Goal: Task Accomplishment & Management: Complete application form

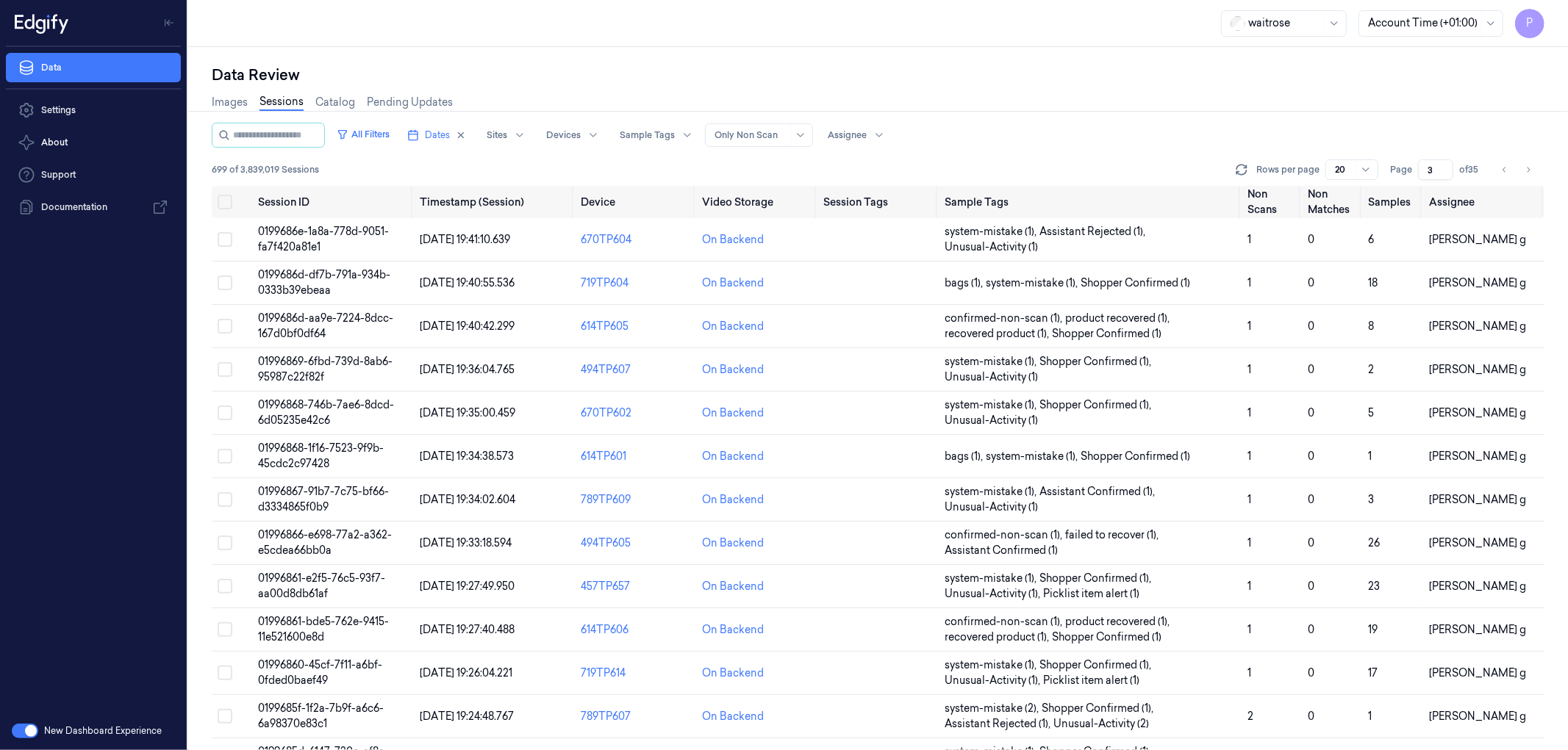
drag, startPoint x: 1432, startPoint y: 166, endPoint x: 1425, endPoint y: 169, distance: 7.6
click at [1425, 169] on input "3" at bounding box center [1436, 169] width 36 height 20
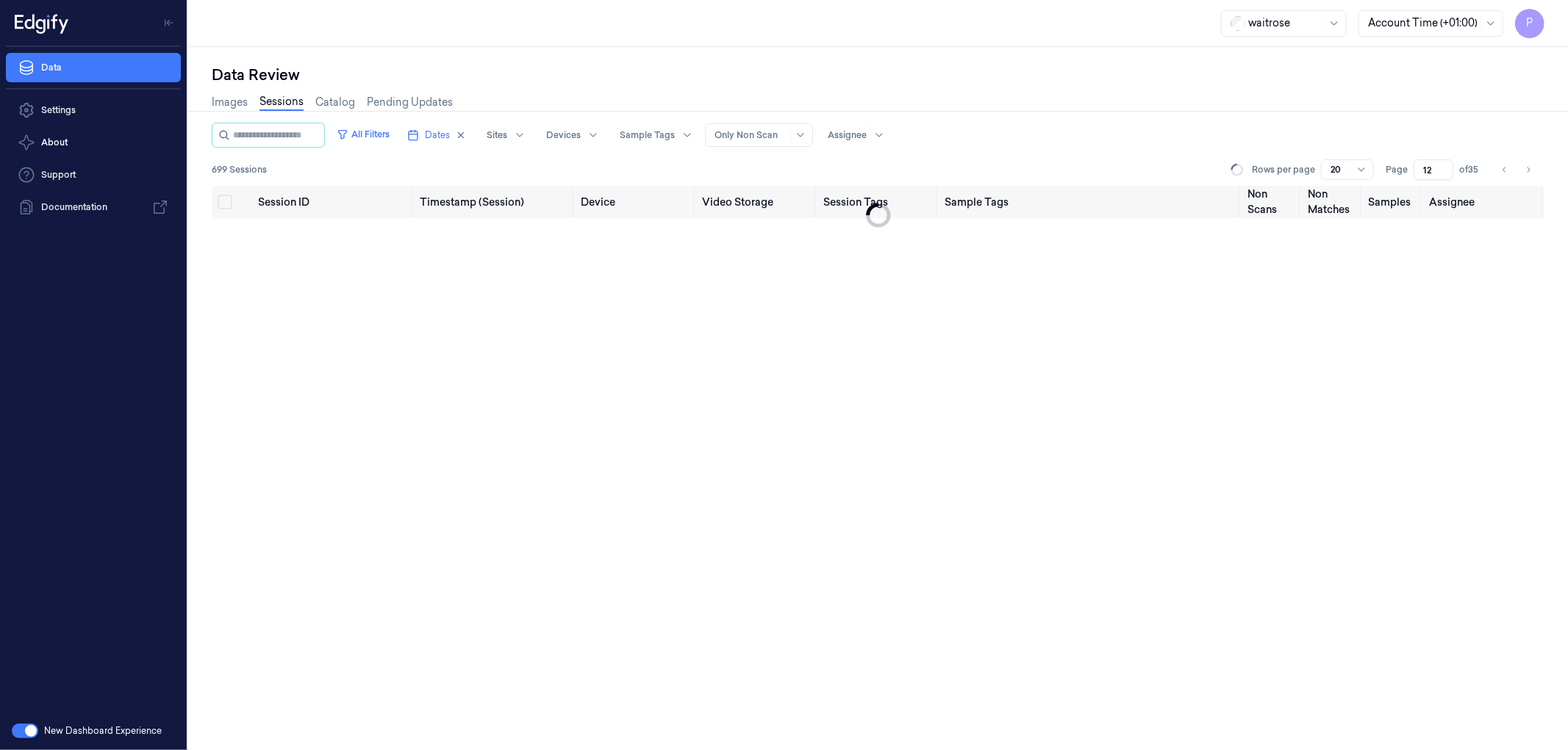
click at [1320, 78] on div "Data Review" at bounding box center [879, 74] width 1333 height 20
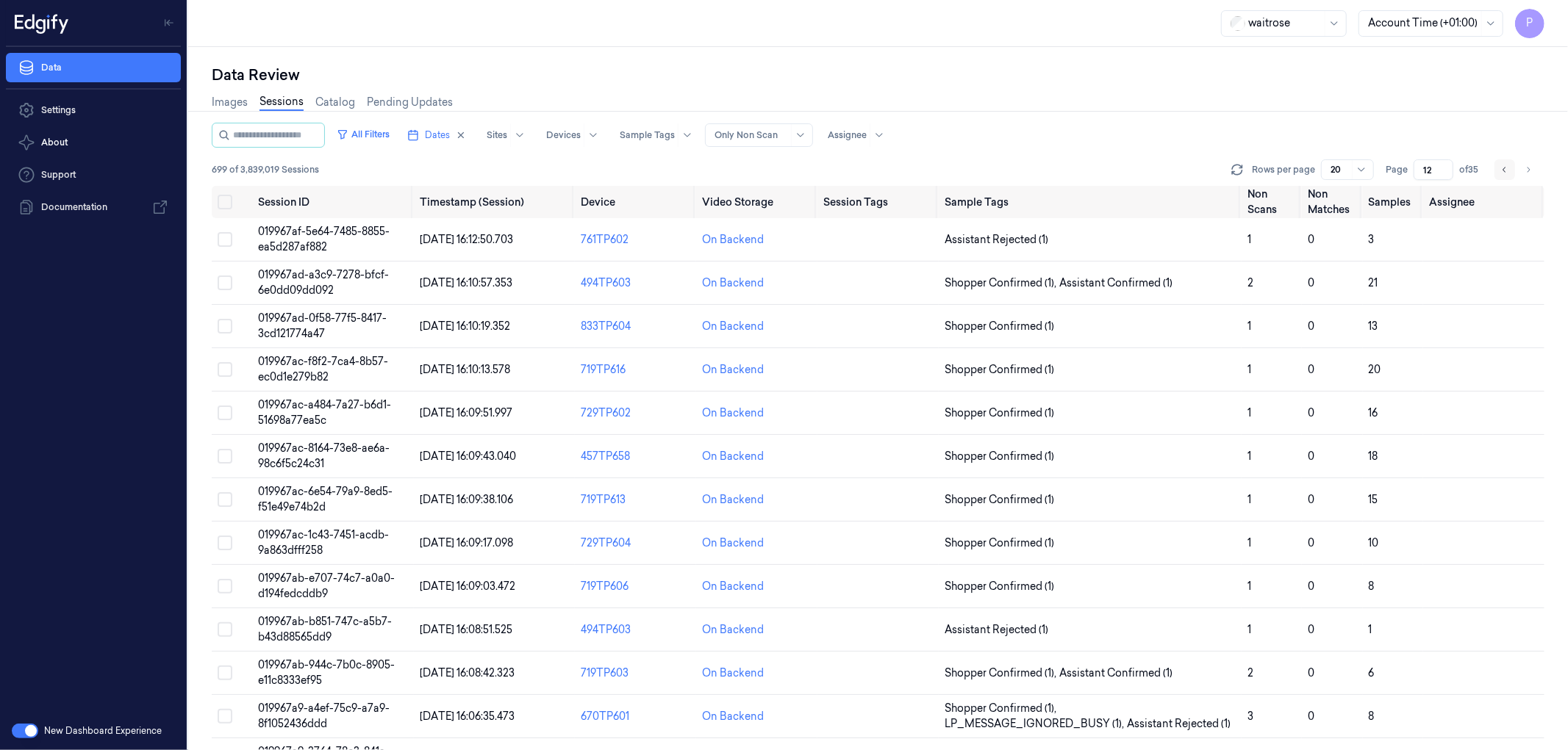
click at [1499, 169] on button "Go to previous page" at bounding box center [1504, 169] width 20 height 20
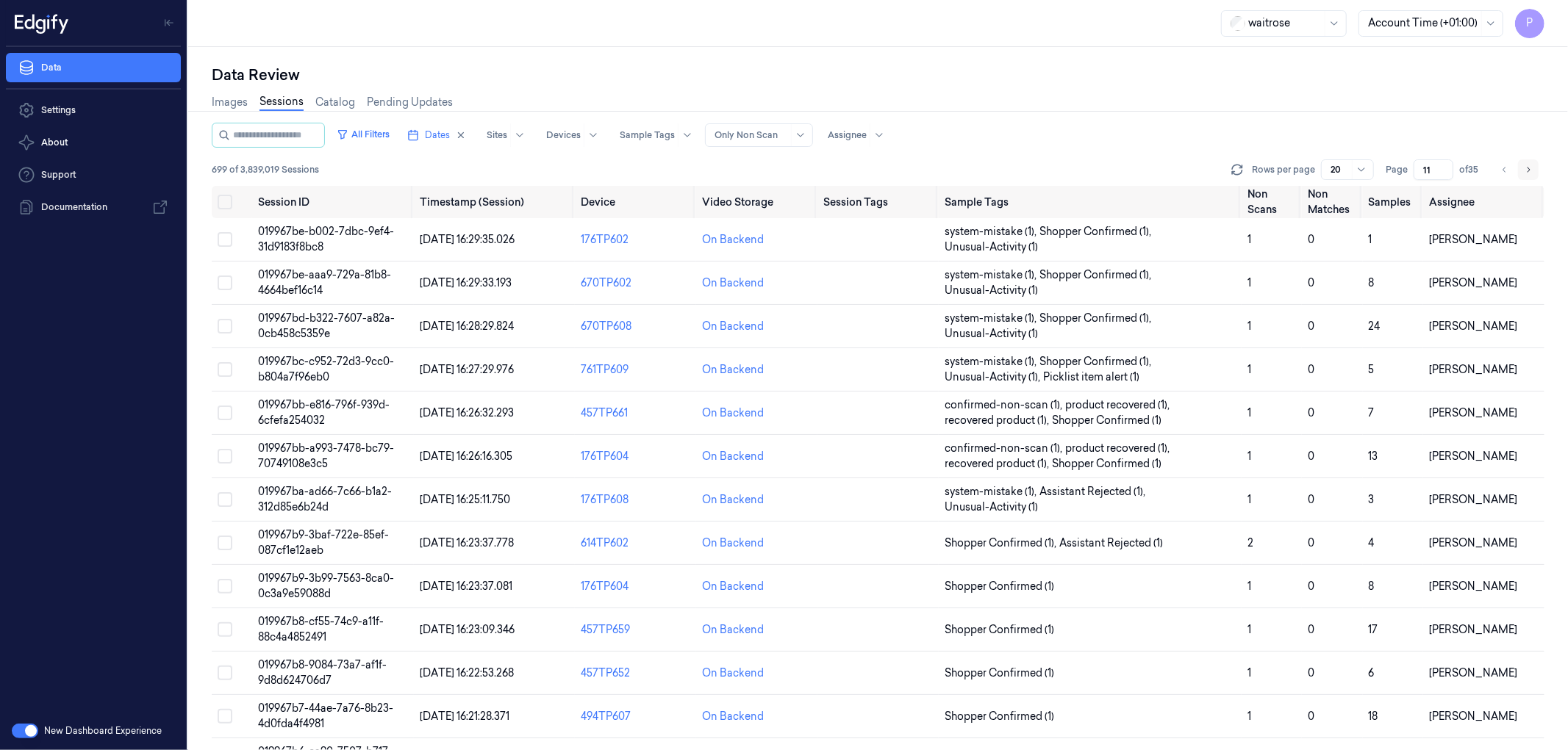
click at [1527, 172] on icon "Go to next page" at bounding box center [1528, 170] width 9 height 12
type input "12"
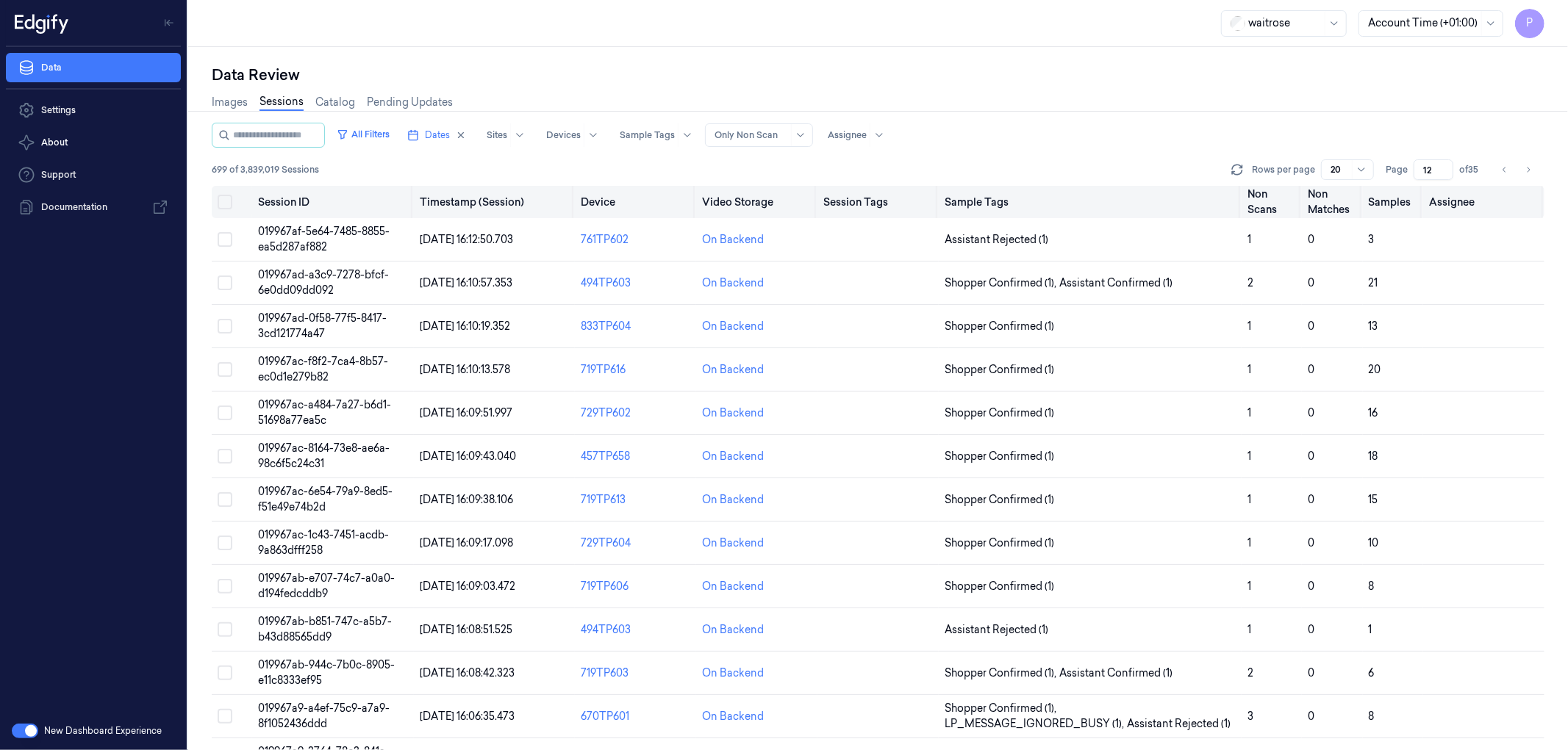
click at [218, 196] on button "Select all" at bounding box center [225, 201] width 14 height 14
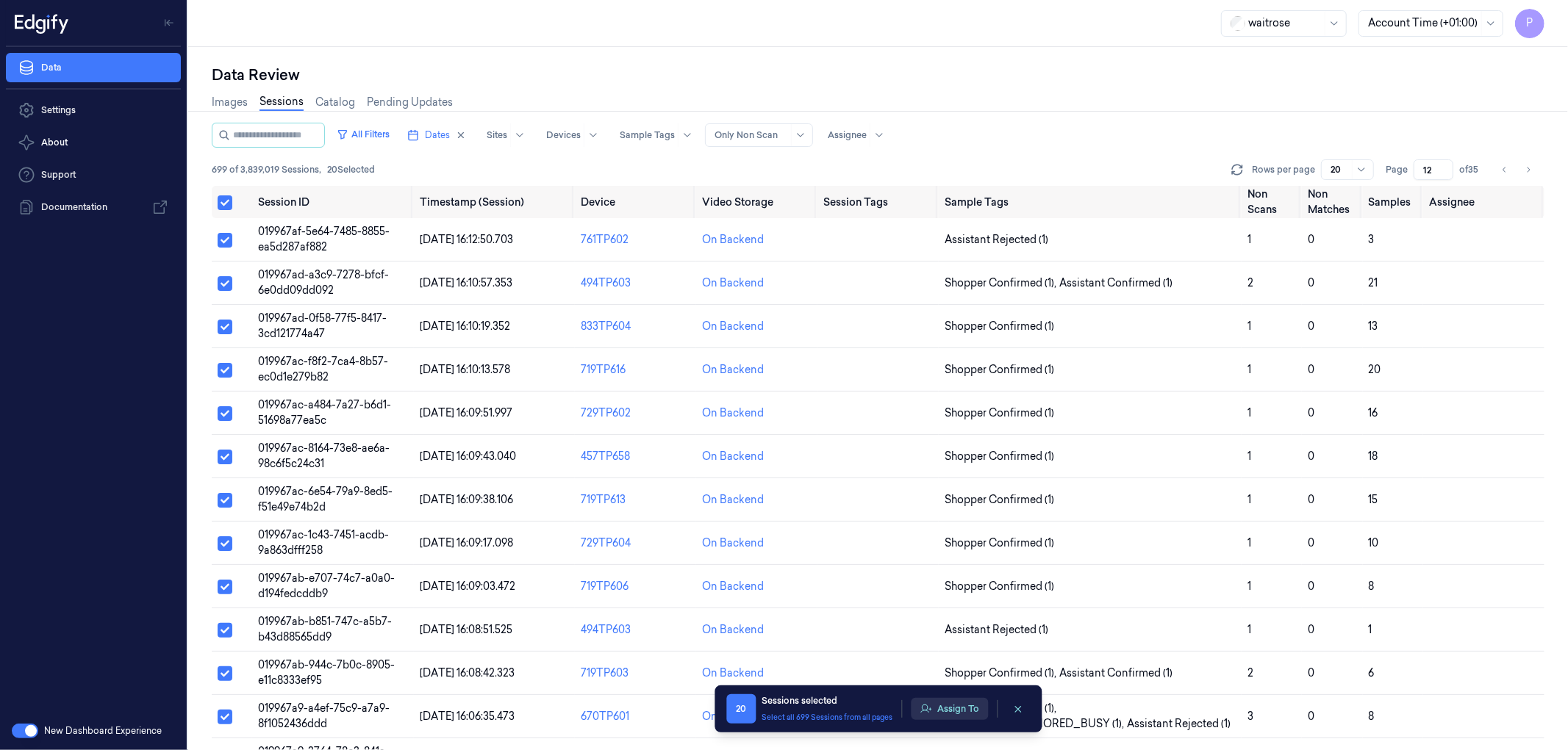
click at [960, 713] on button "Assign To" at bounding box center [950, 709] width 77 height 22
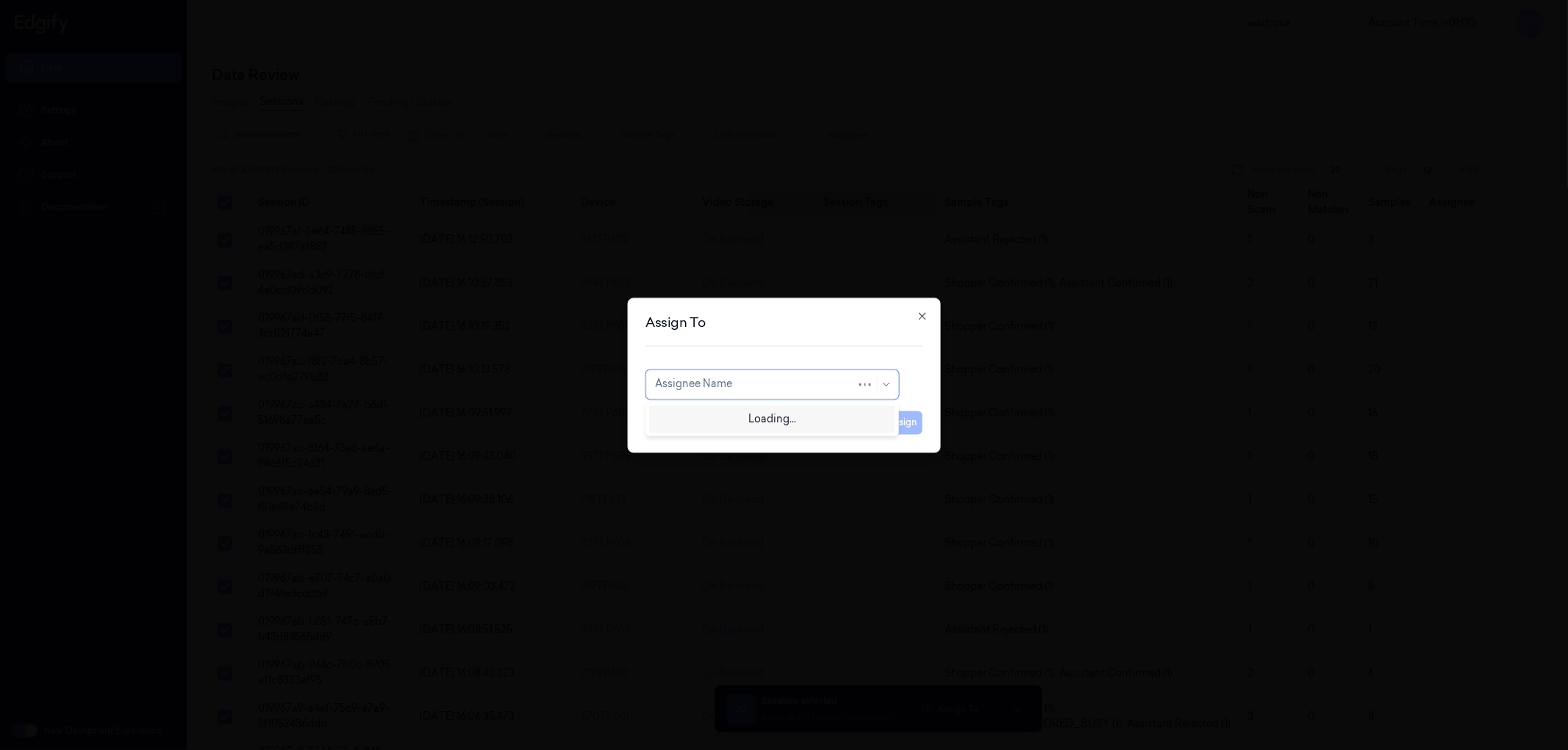
click at [776, 374] on div "Assignee Name" at bounding box center [755, 384] width 202 height 20
type input "var"
click at [720, 447] on div "[PERSON_NAME] g" at bounding box center [771, 442] width 233 height 15
click at [903, 424] on button "Assign" at bounding box center [903, 422] width 41 height 23
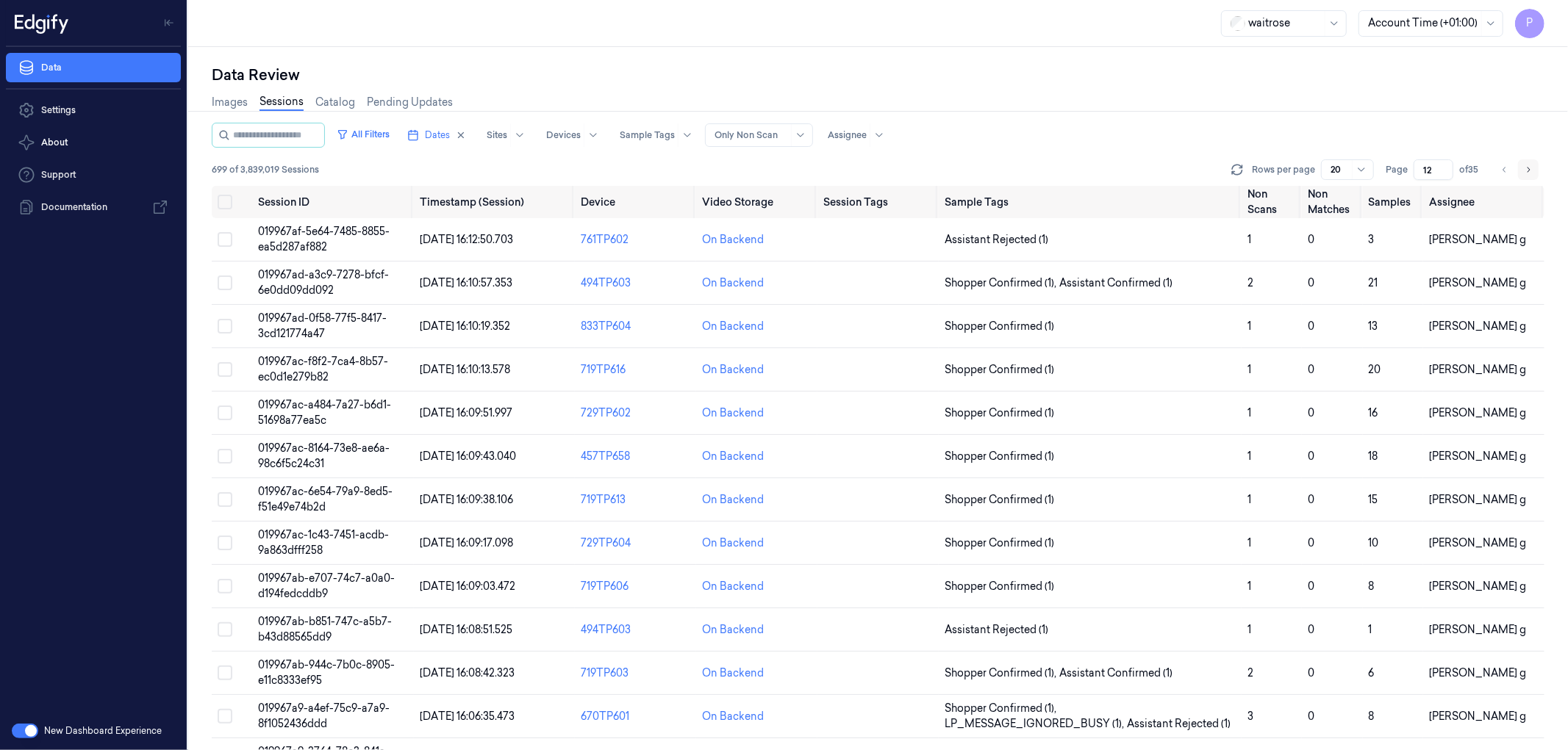
click at [1527, 173] on icon "Go to next page" at bounding box center [1528, 170] width 9 height 12
type input "13"
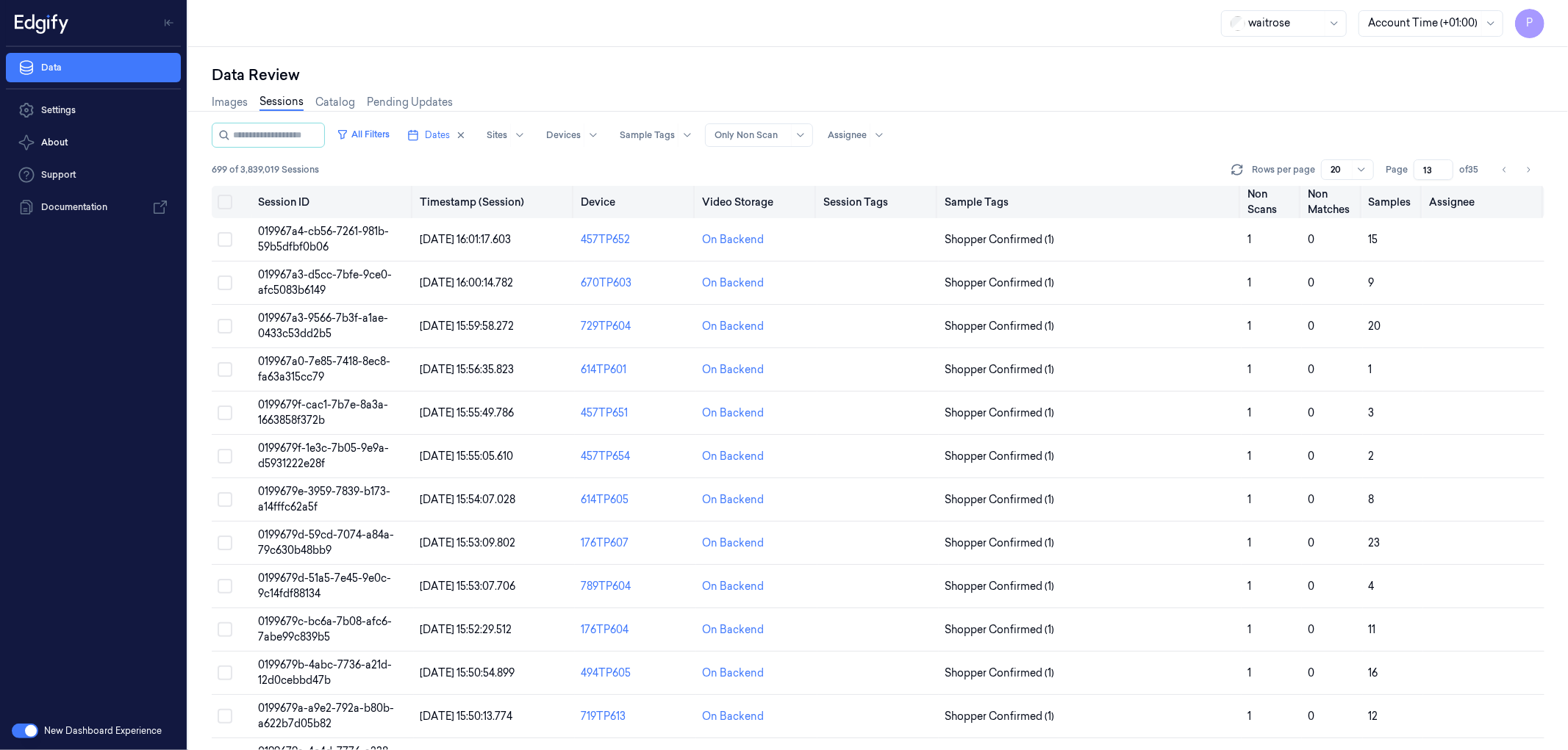
click at [215, 206] on th at bounding box center [232, 202] width 41 height 33
click at [229, 203] on button "Select all" at bounding box center [225, 201] width 14 height 14
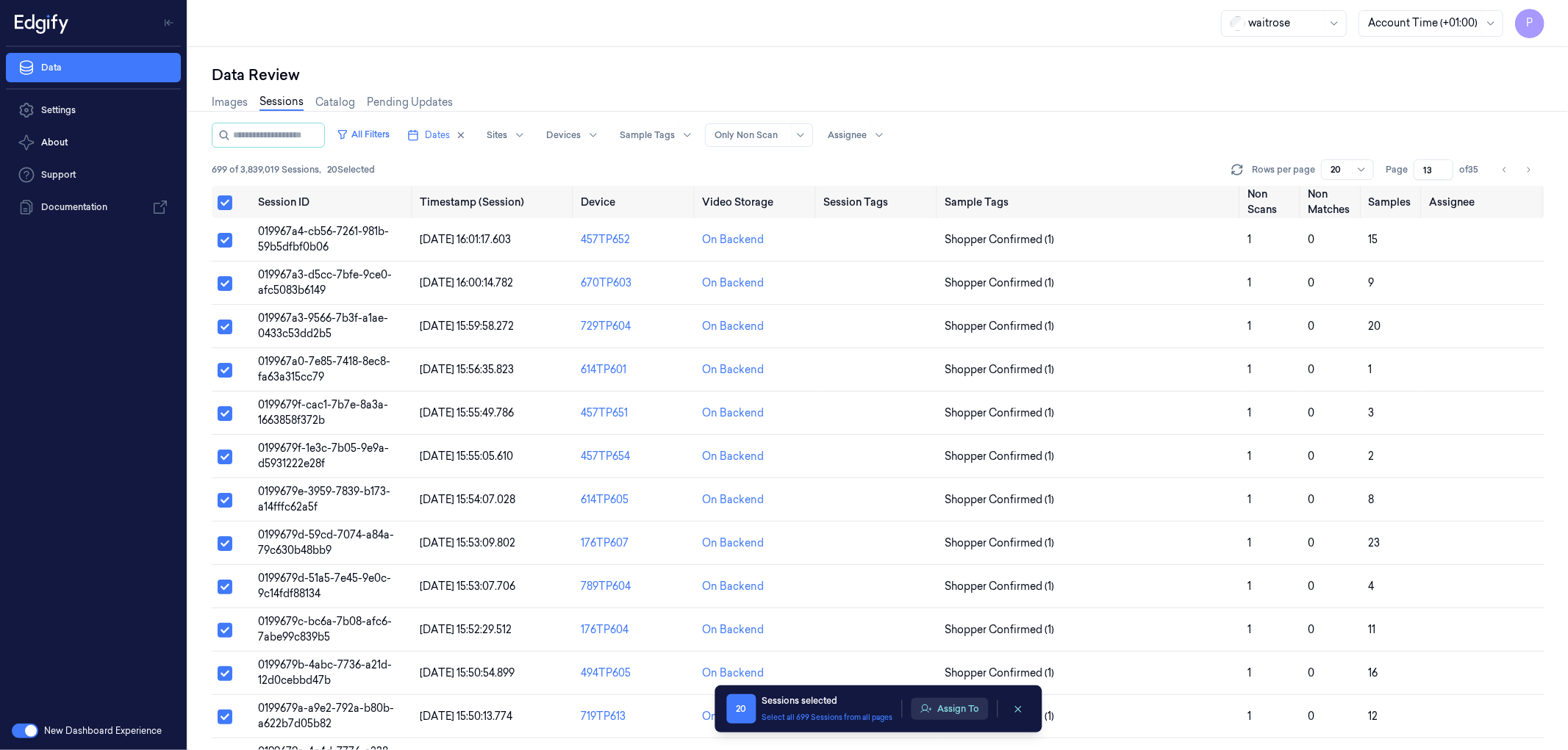
click at [954, 708] on button "Assign To" at bounding box center [950, 709] width 77 height 22
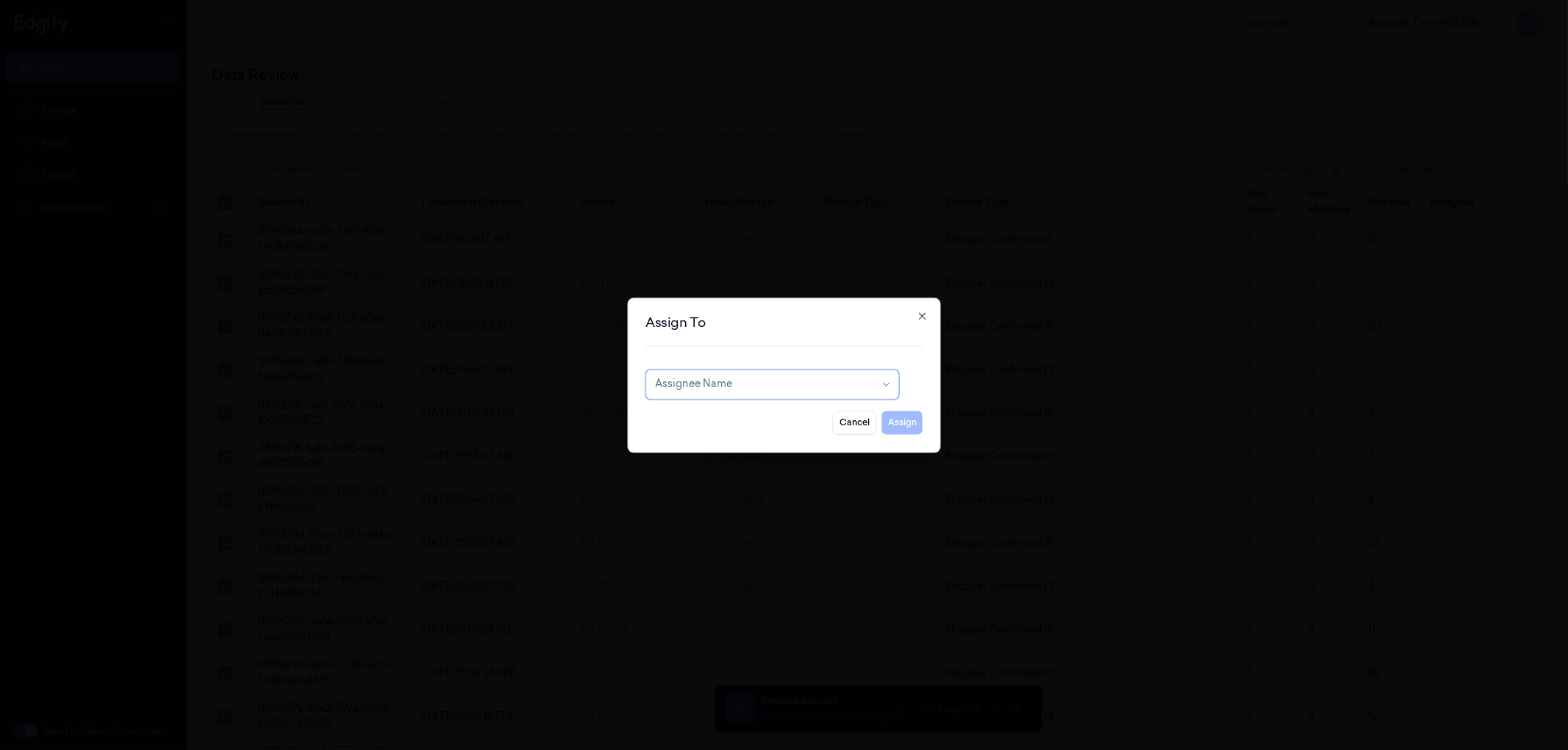
click at [795, 386] on div at bounding box center [764, 385] width 219 height 15
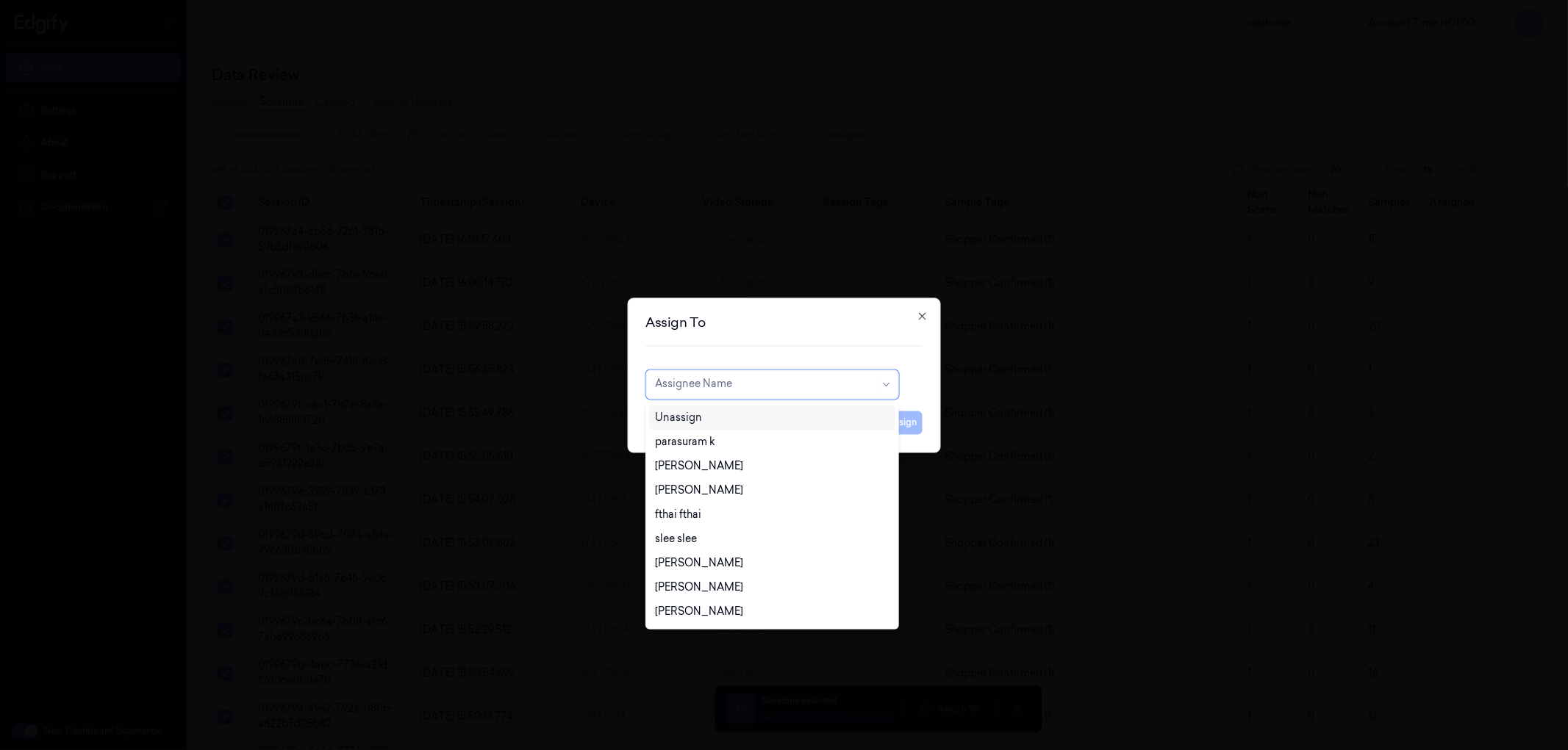
type input "k"
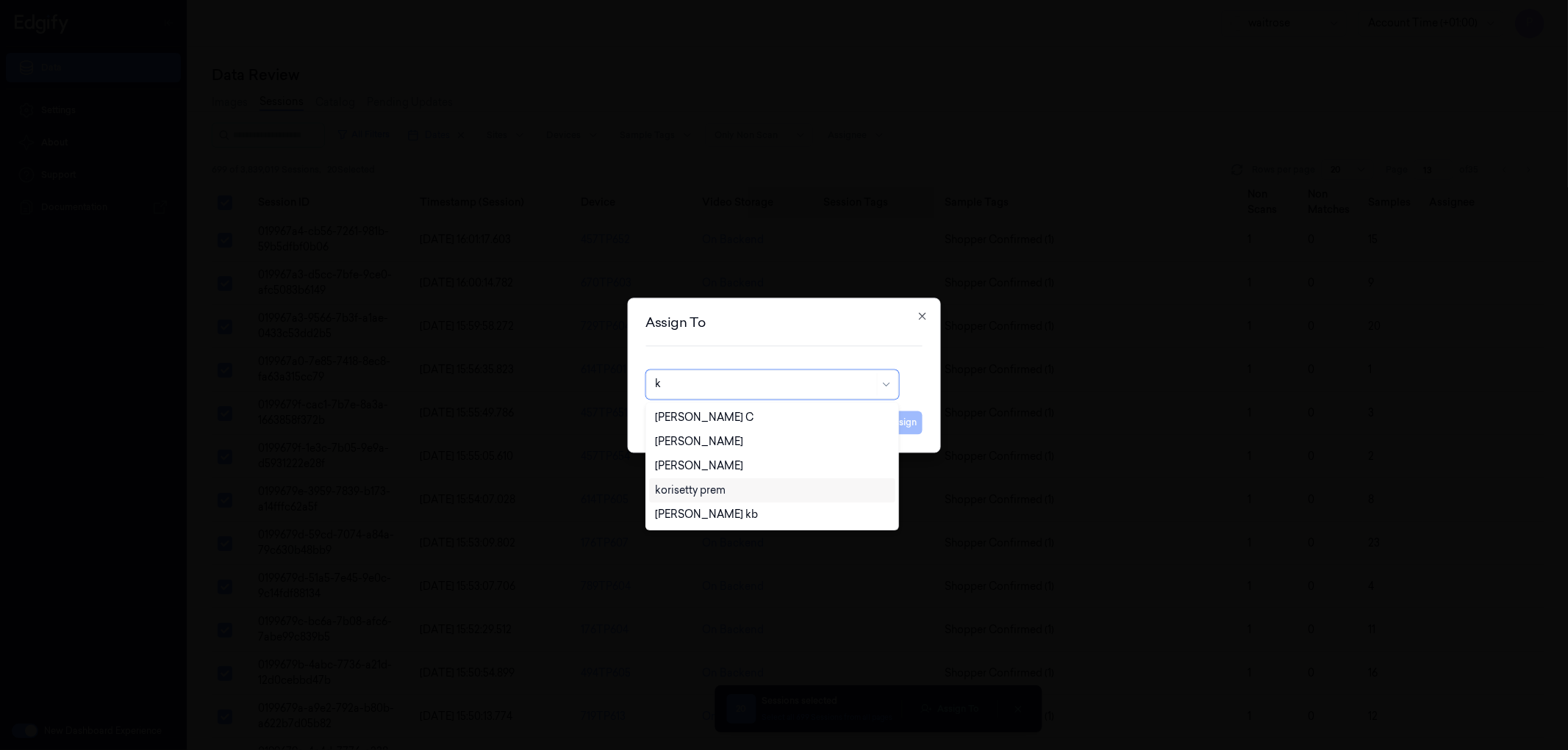
click at [731, 487] on div "korisetty prem" at bounding box center [771, 491] width 233 height 15
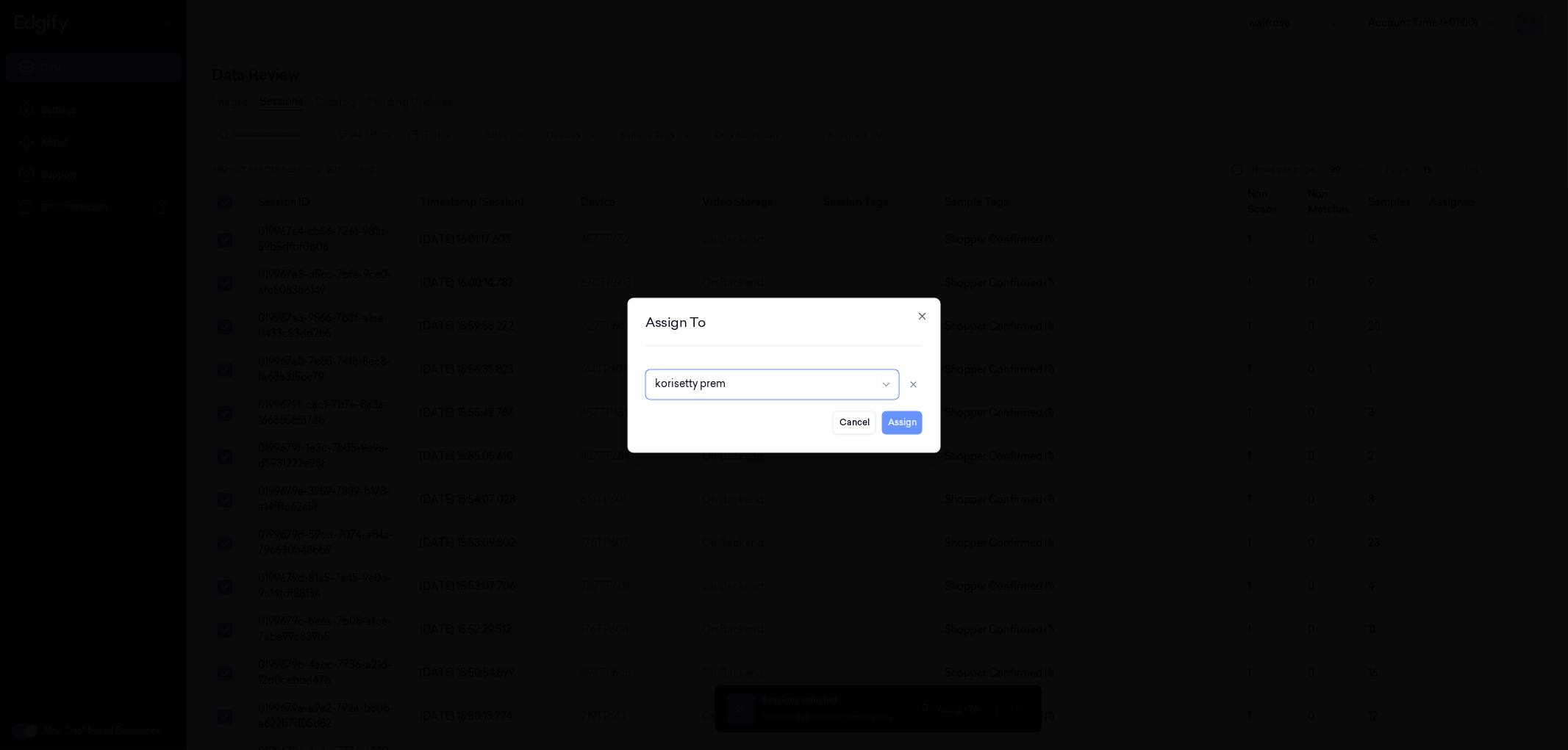
click at [908, 428] on button "Assign" at bounding box center [903, 422] width 41 height 23
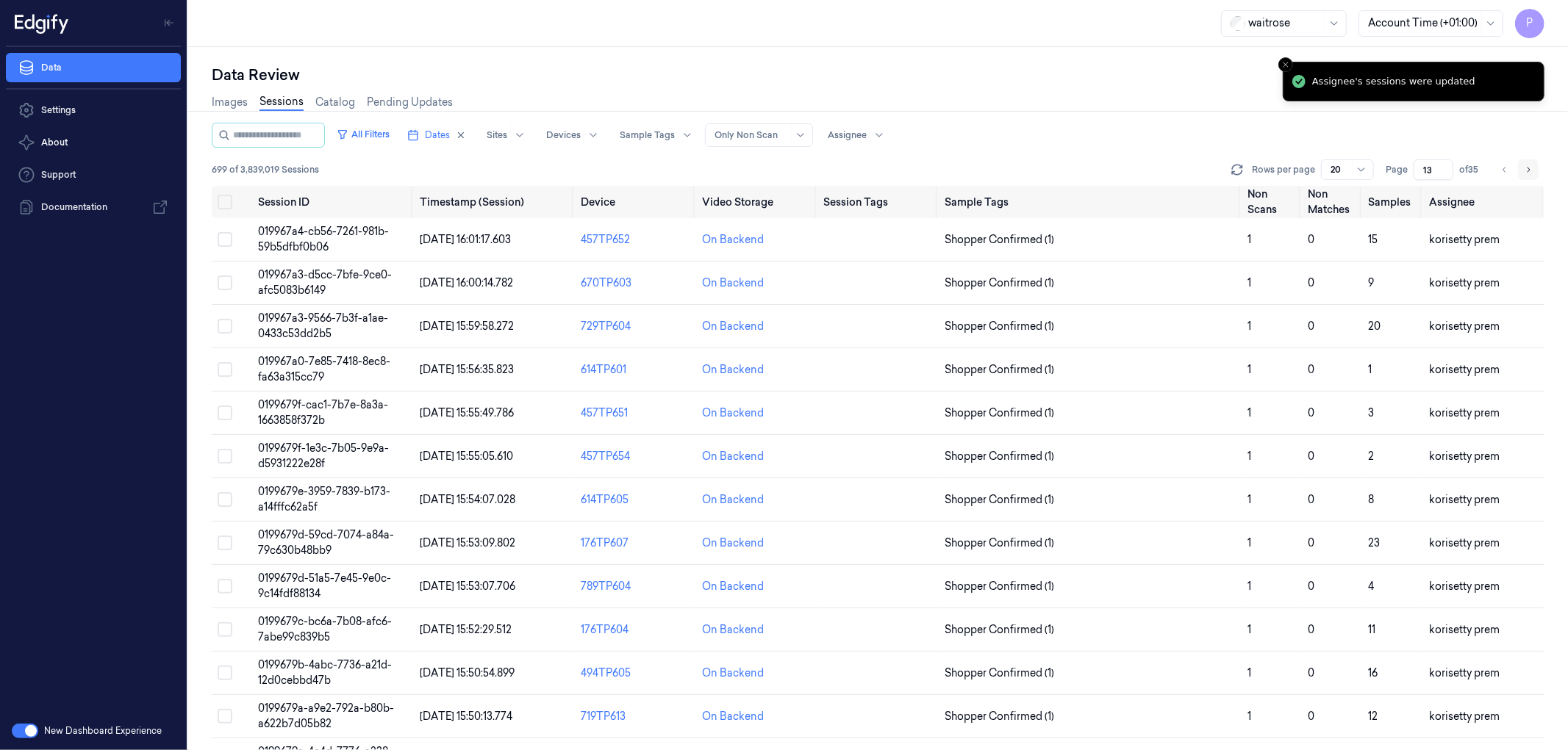
click at [1529, 171] on icon "Go to next page" at bounding box center [1528, 169] width 3 height 5
type input "14"
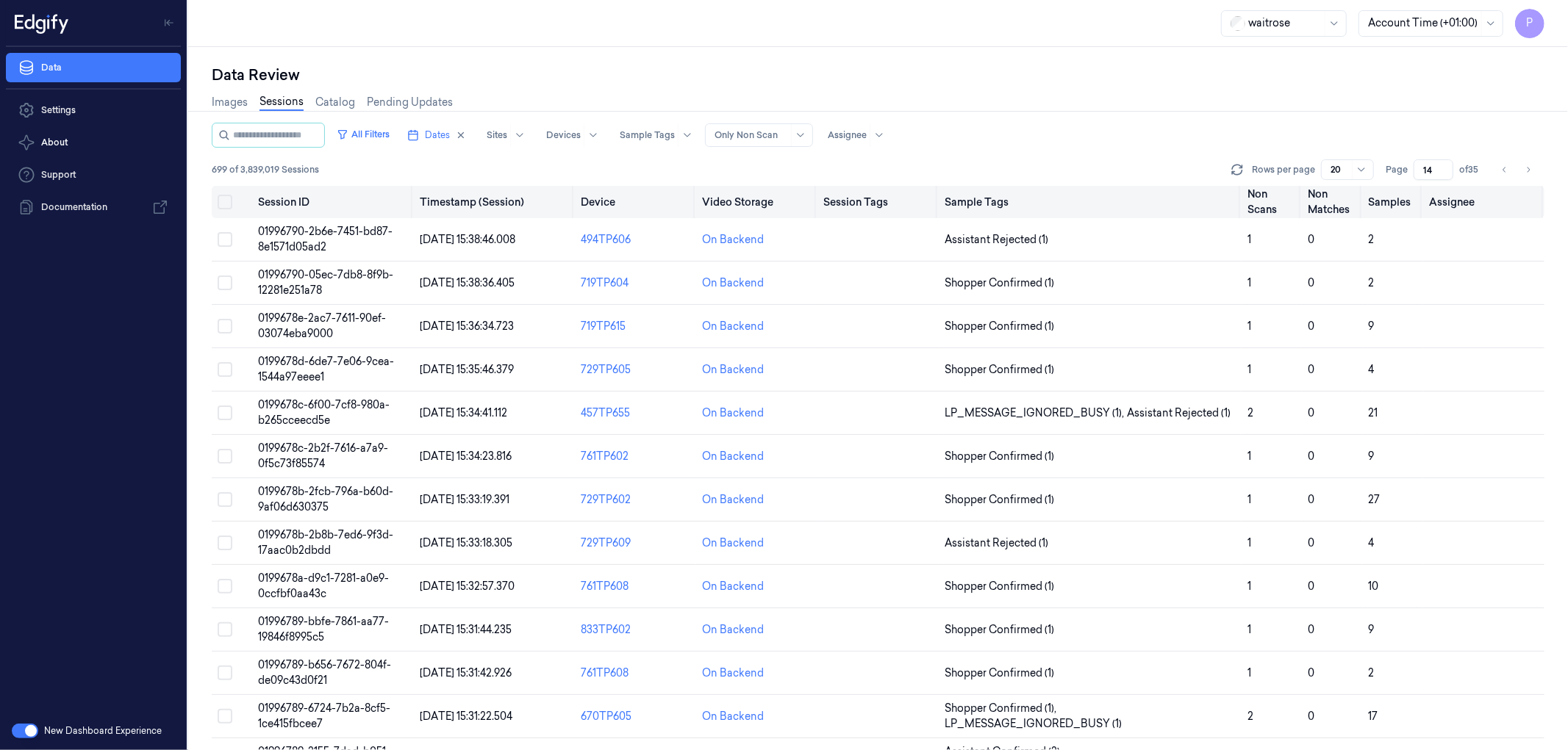
click at [229, 204] on button "Select all" at bounding box center [225, 201] width 14 height 14
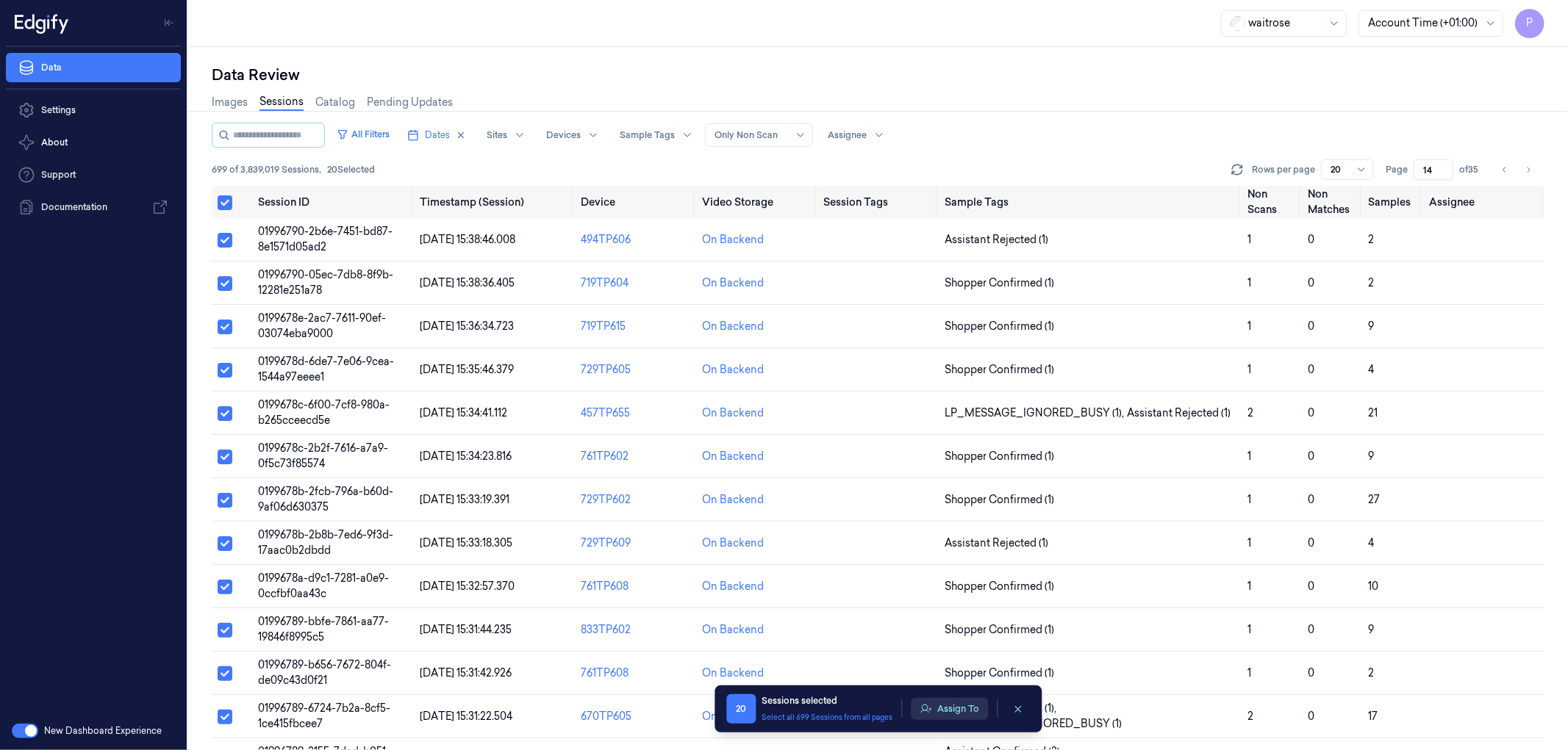
click at [952, 715] on button "Assign To" at bounding box center [950, 709] width 77 height 22
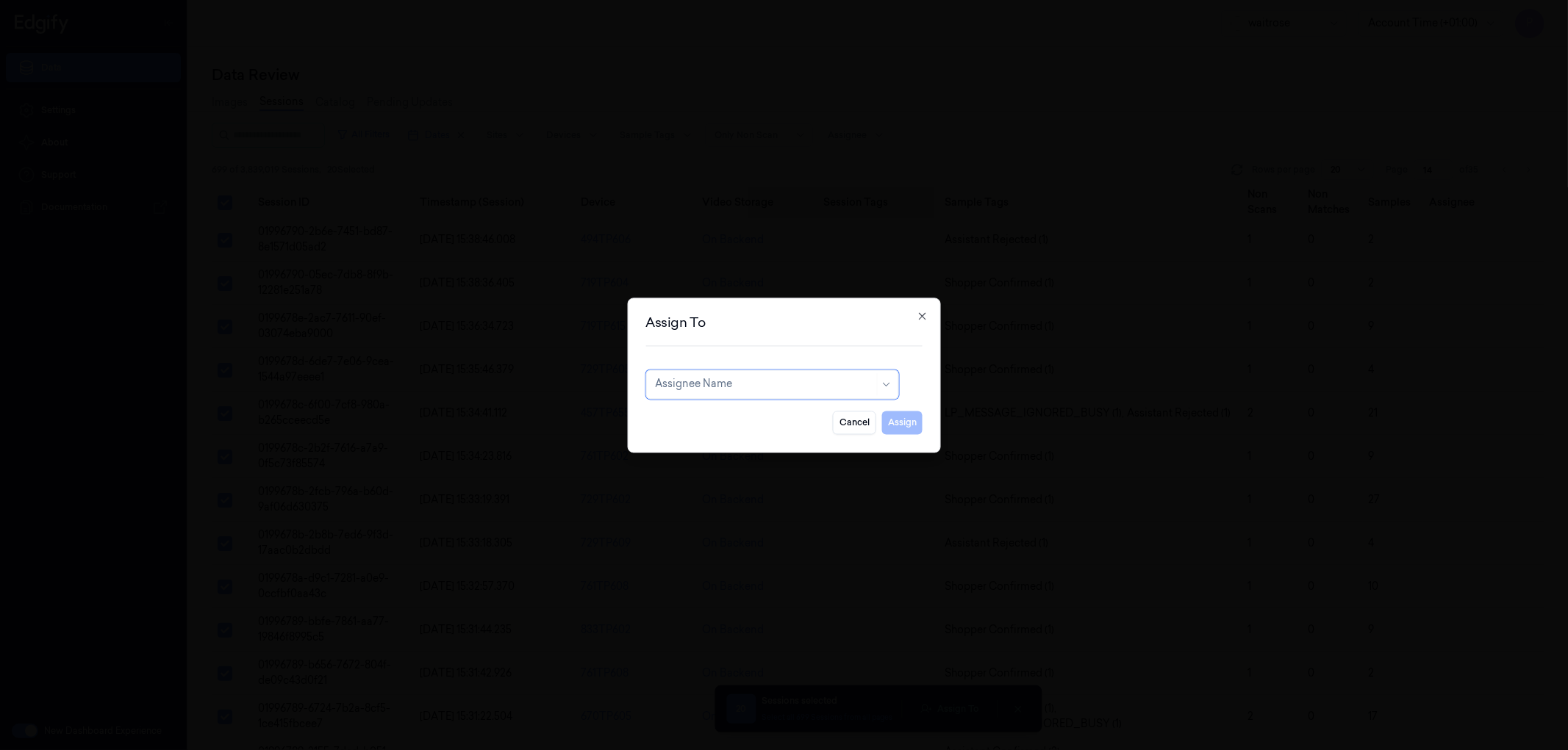
click at [723, 377] on div at bounding box center [764, 385] width 219 height 15
type input "vars"
click at [726, 417] on div "[PERSON_NAME]" at bounding box center [698, 417] width 88 height 15
click at [900, 423] on button "Assign" at bounding box center [903, 422] width 41 height 23
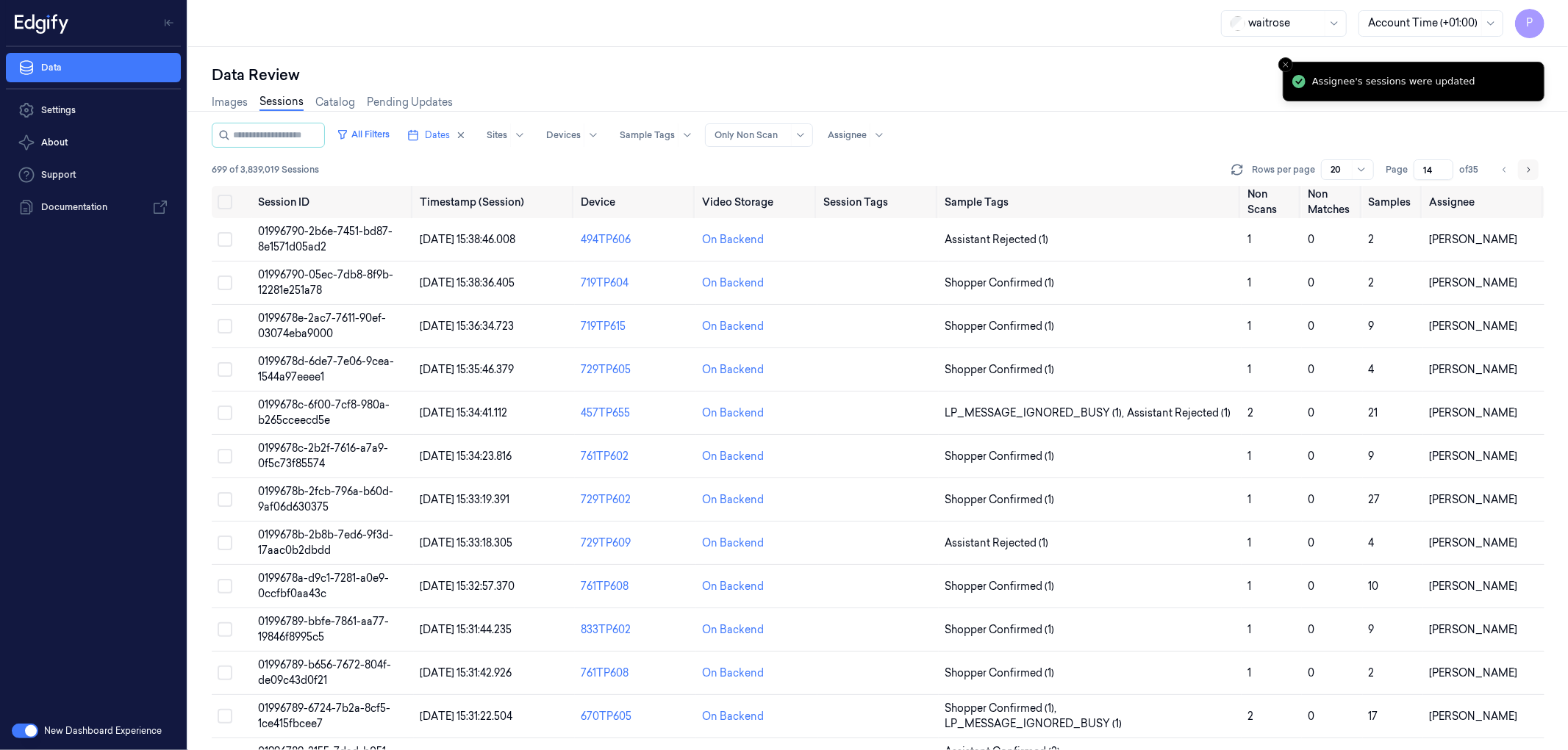
click at [1525, 166] on icon "Go to next page" at bounding box center [1528, 170] width 9 height 12
type input "15"
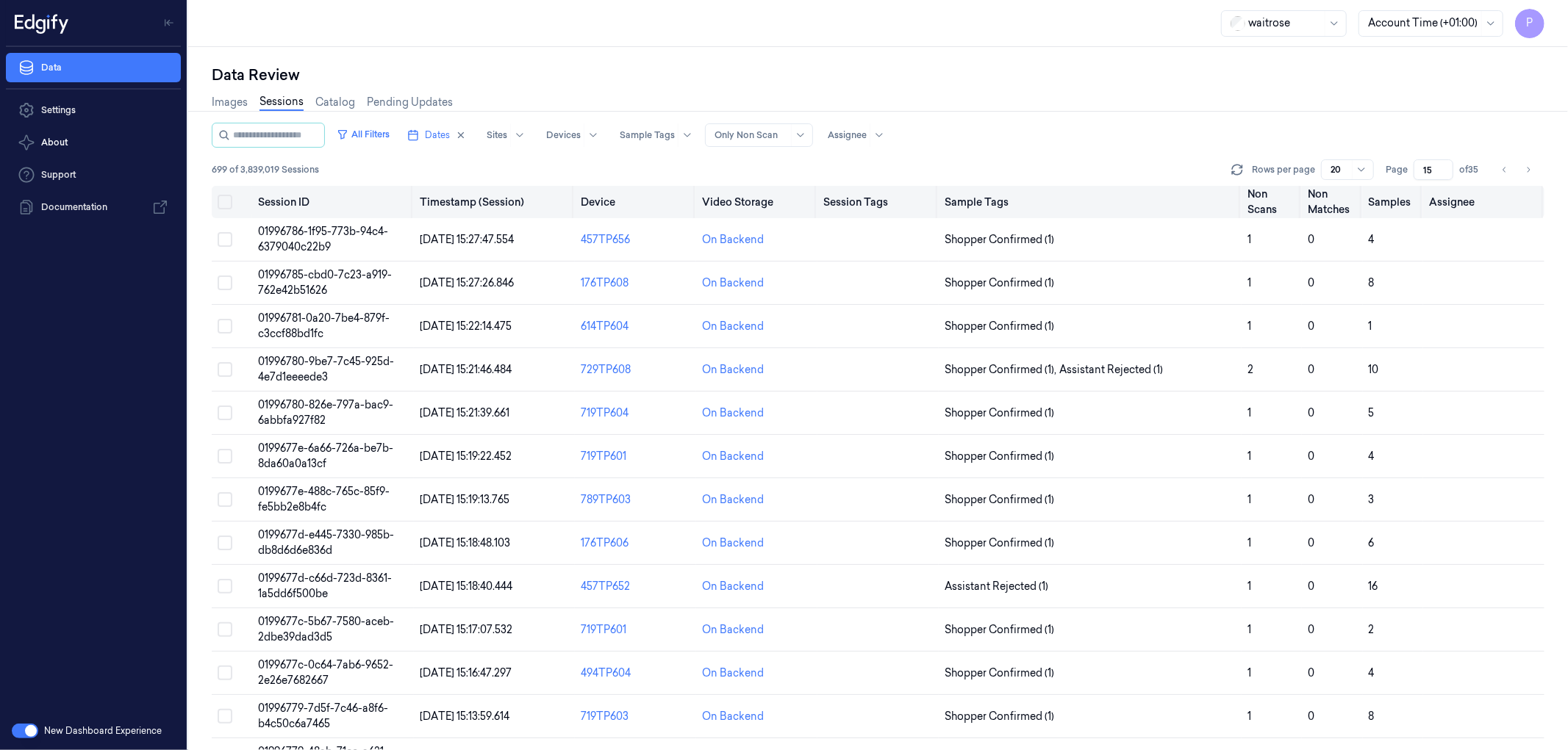
click at [223, 202] on button "Select all" at bounding box center [225, 201] width 14 height 14
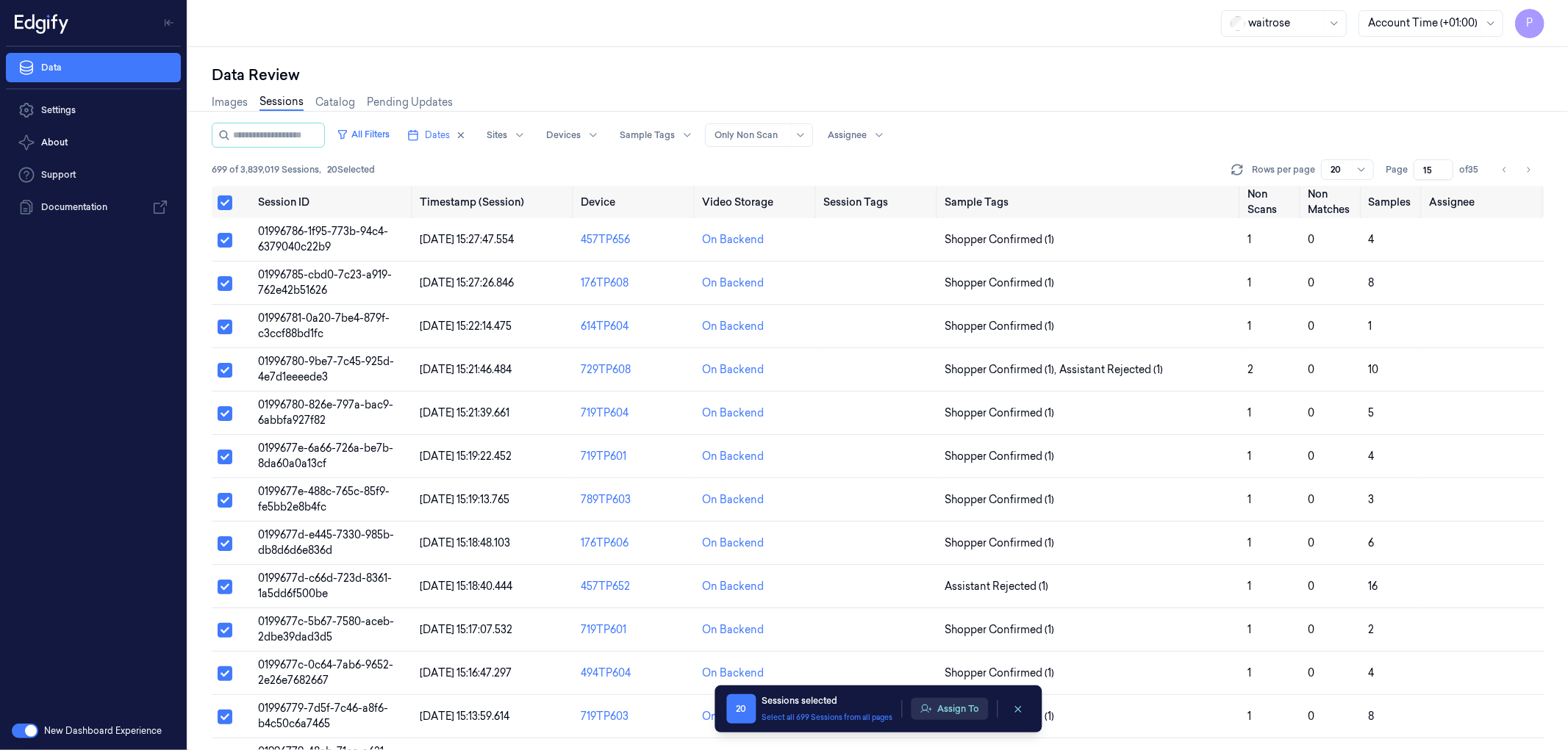
click at [949, 710] on button "Assign To" at bounding box center [950, 709] width 77 height 22
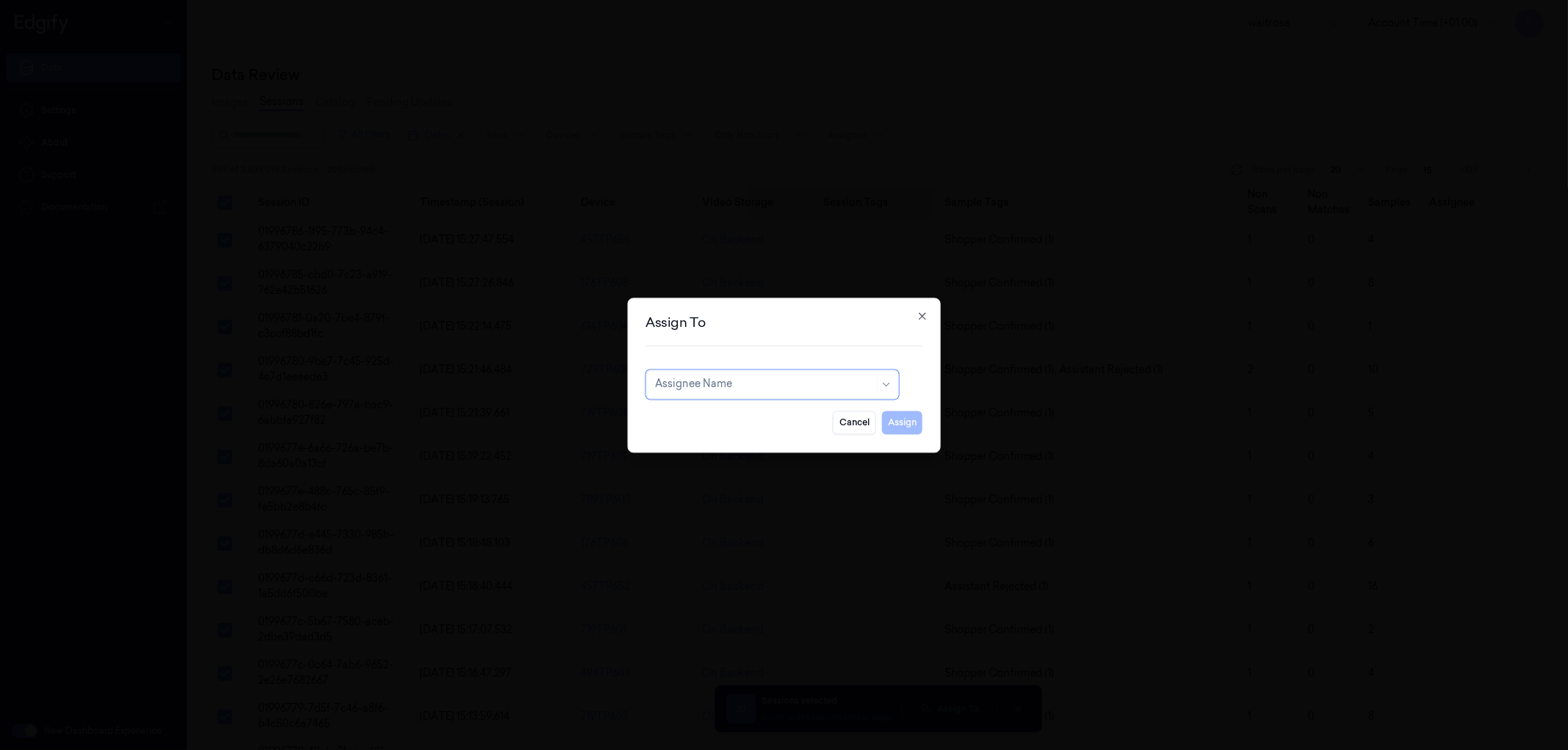
click at [763, 391] on div at bounding box center [764, 385] width 219 height 15
type input "mohan"
click at [757, 412] on div "[PERSON_NAME]" at bounding box center [771, 417] width 233 height 15
click at [890, 427] on button "Assign" at bounding box center [903, 422] width 41 height 23
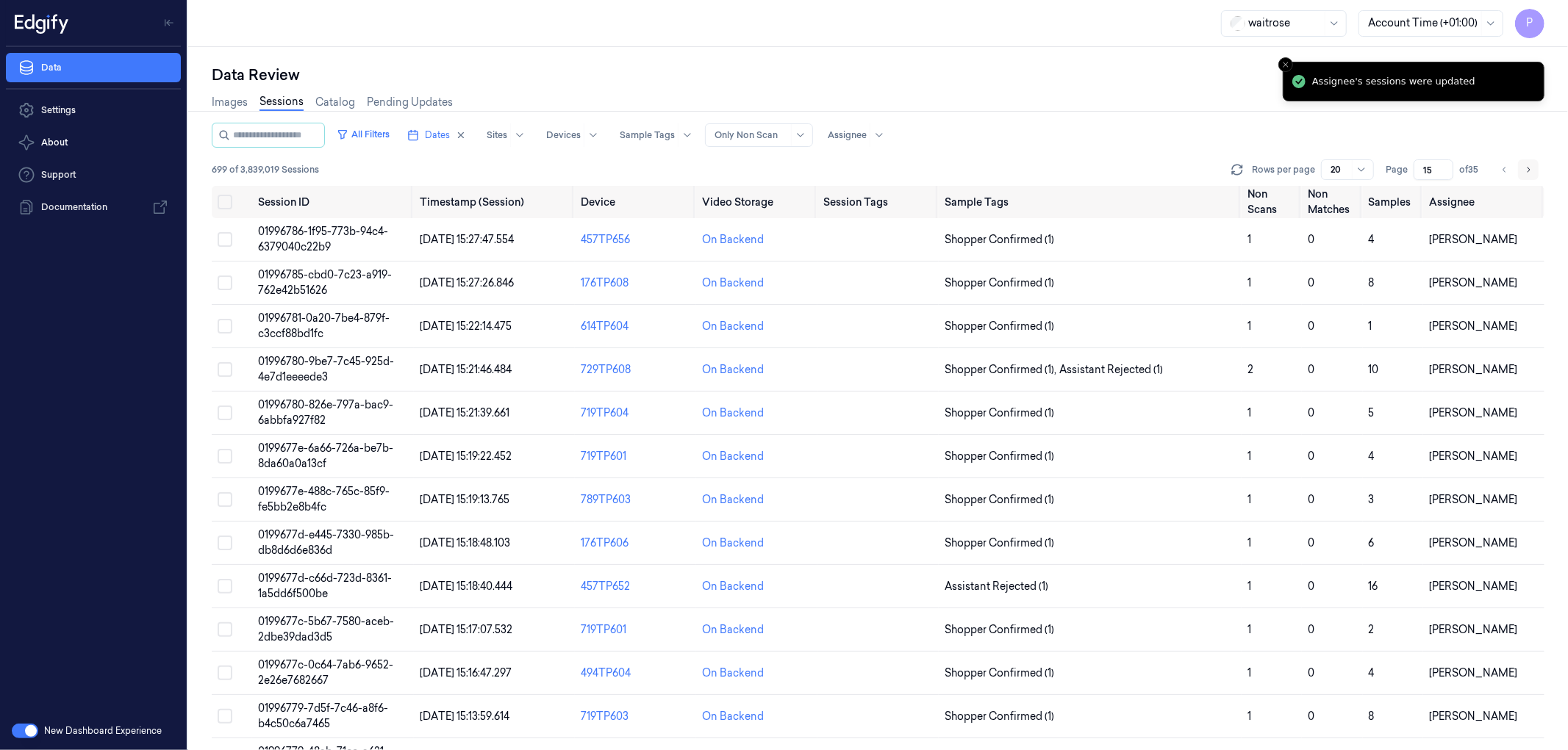
click at [1525, 172] on icon "Go to next page" at bounding box center [1528, 170] width 9 height 12
type input "16"
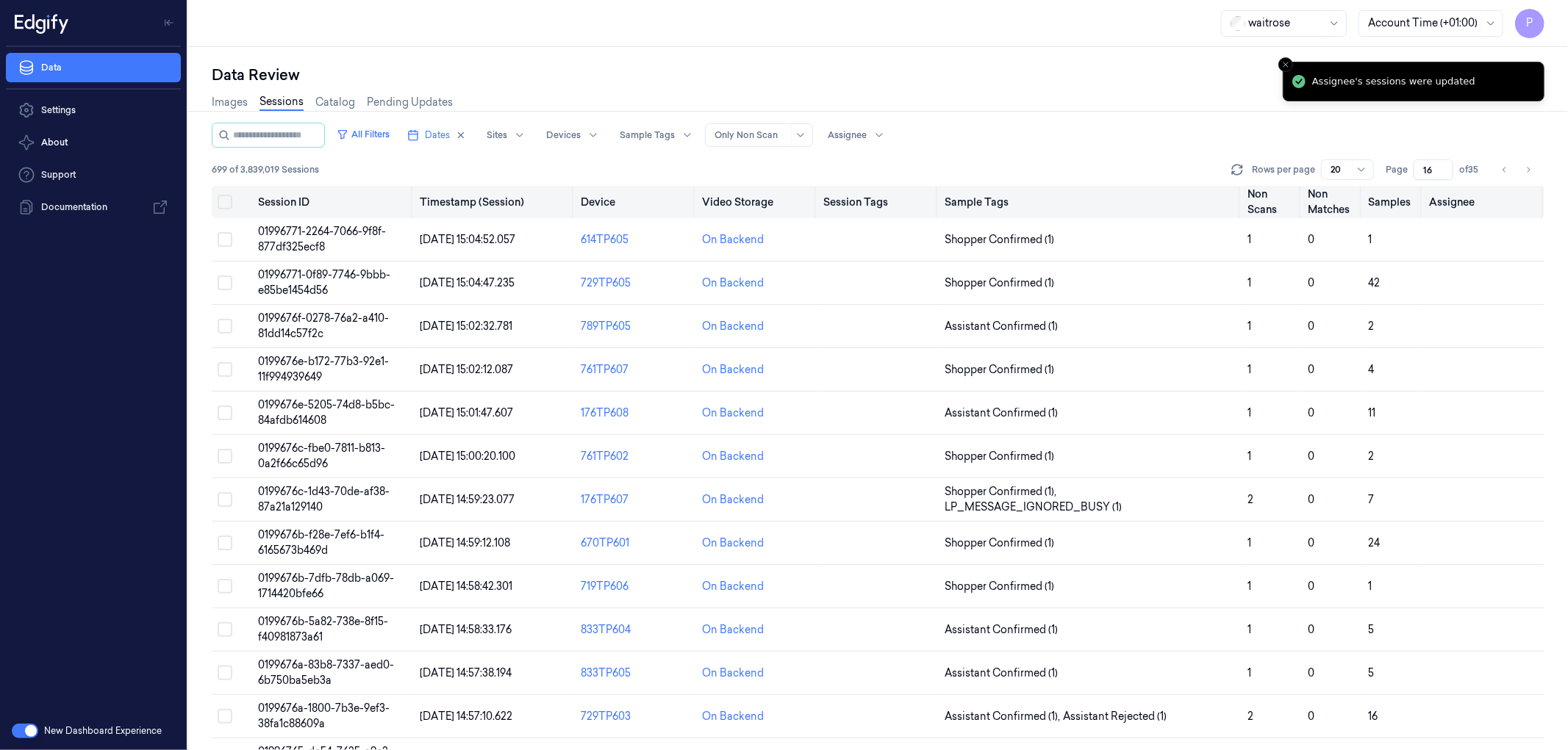
click at [228, 201] on button "Select all" at bounding box center [225, 201] width 14 height 14
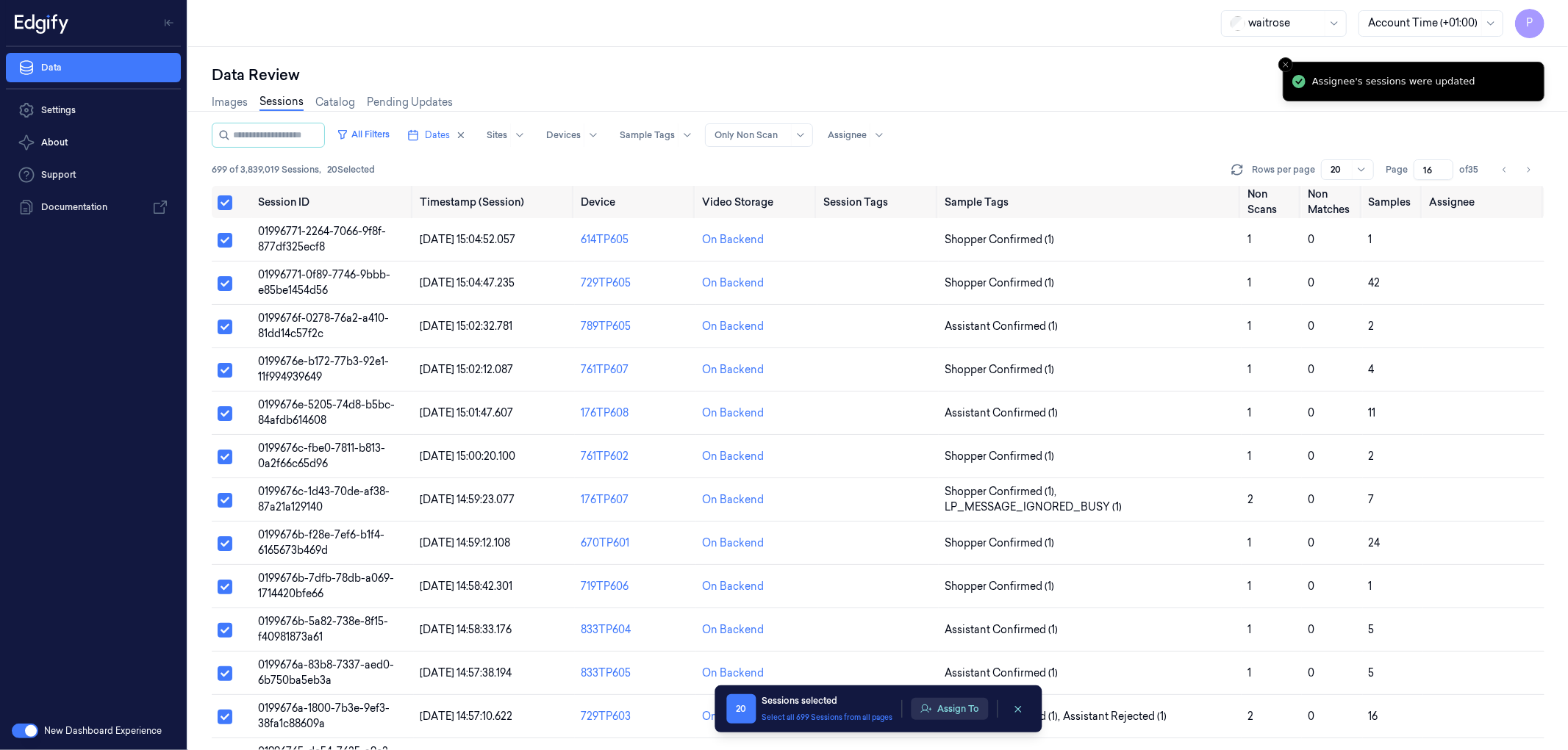
click at [960, 707] on button "Assign To" at bounding box center [950, 709] width 77 height 22
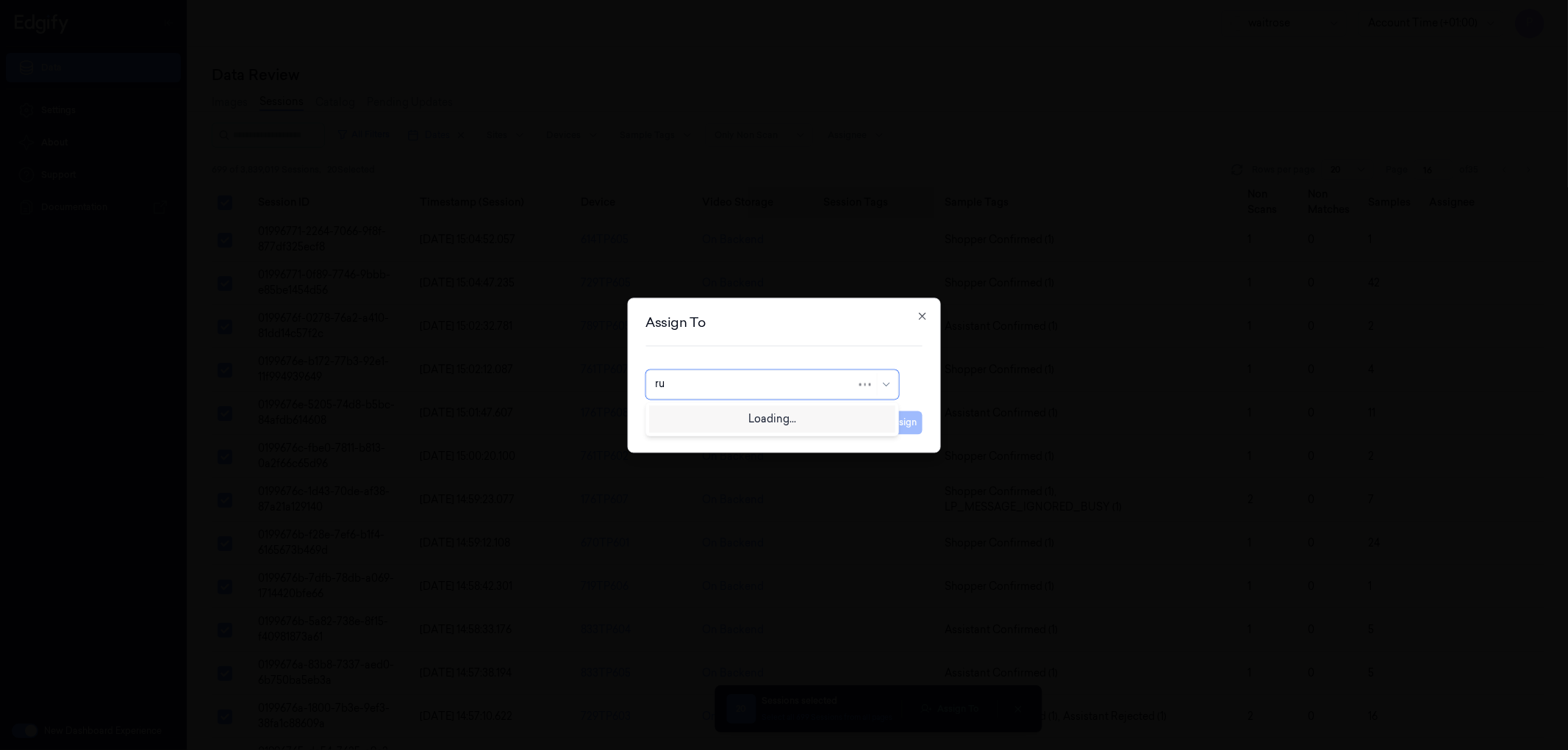
type input "rup"
click at [747, 410] on div "rupa a" at bounding box center [771, 417] width 233 height 15
click at [896, 419] on button "Assign" at bounding box center [903, 422] width 41 height 23
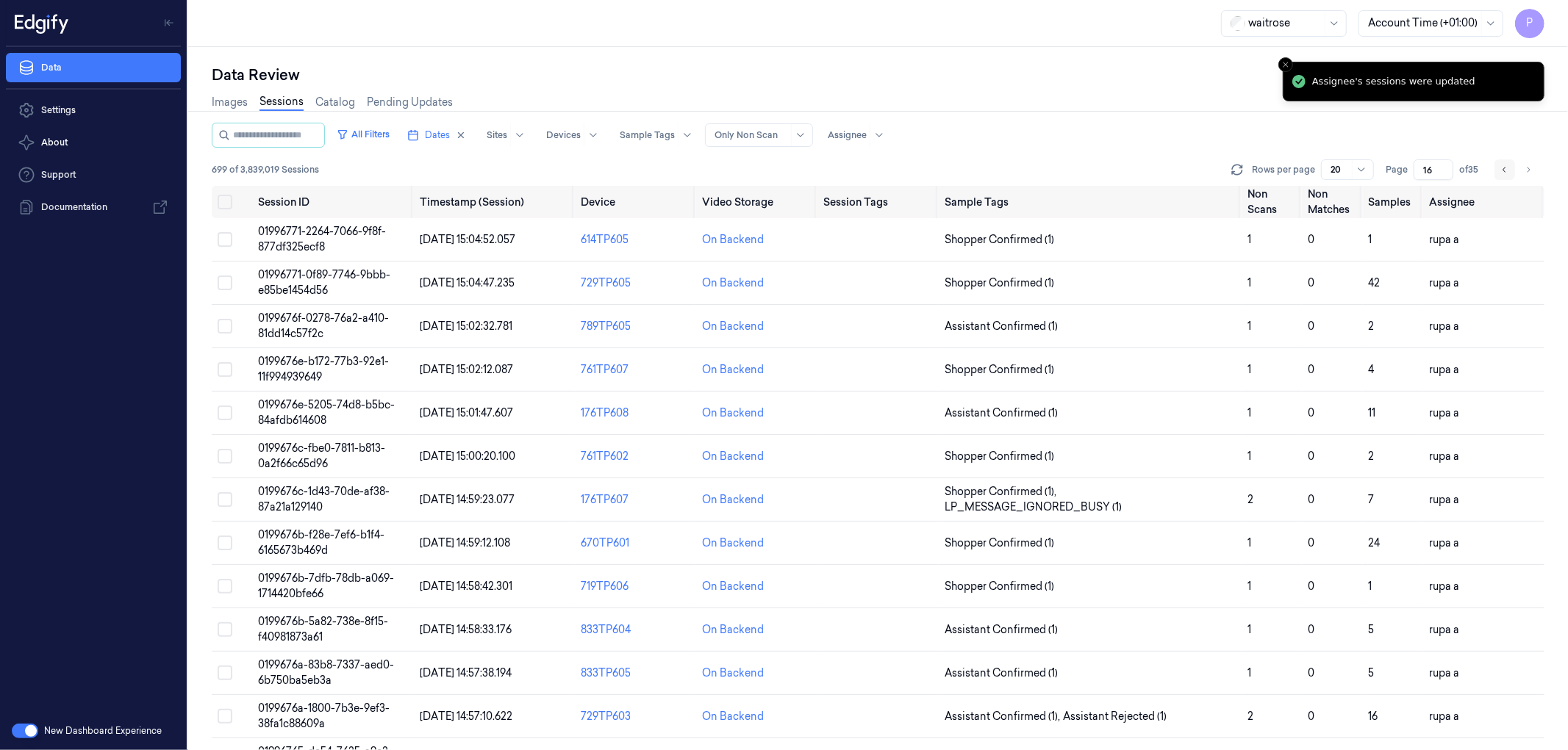
click at [1505, 172] on icon "Go to previous page" at bounding box center [1504, 170] width 9 height 12
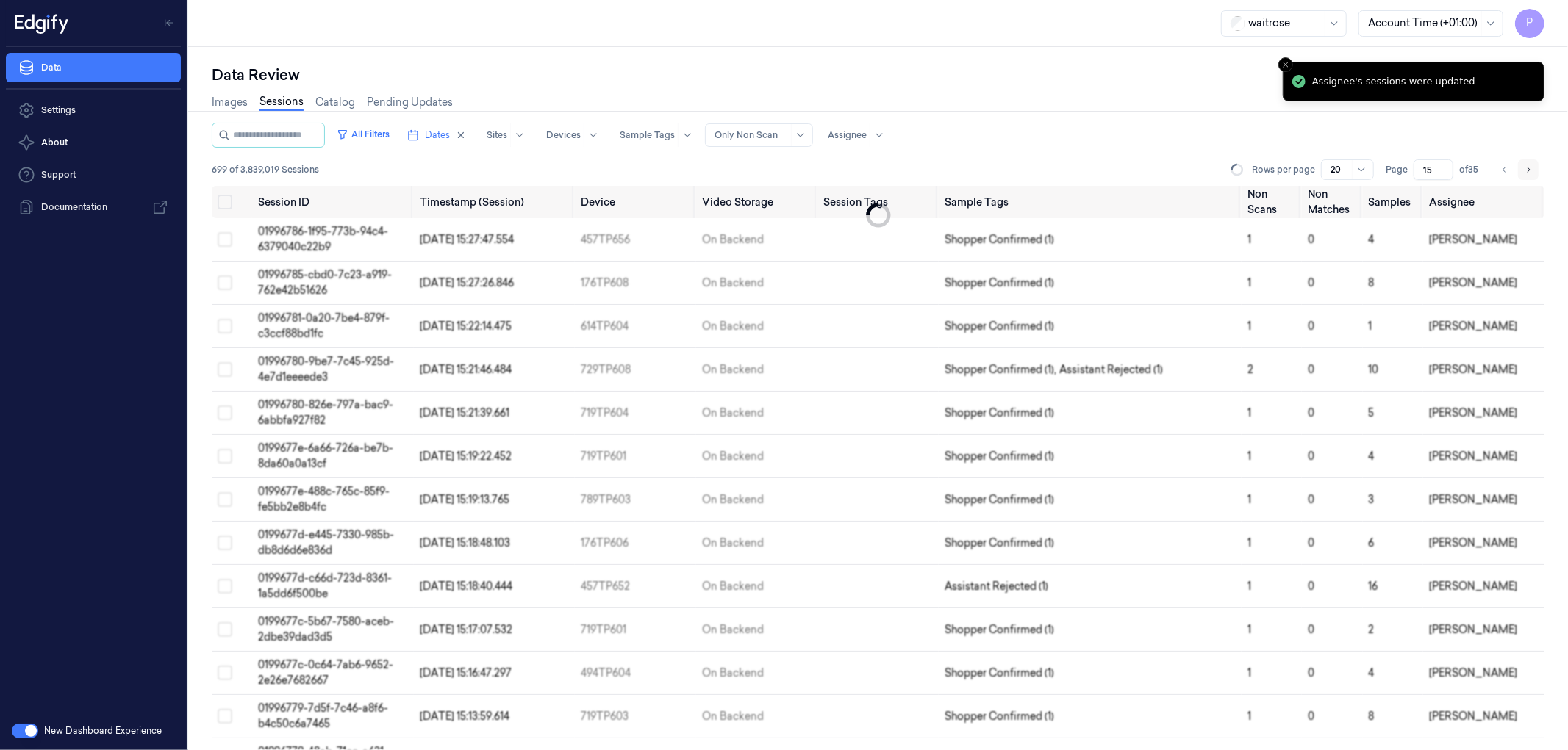
click at [1530, 171] on icon "Go to next page" at bounding box center [1528, 170] width 9 height 12
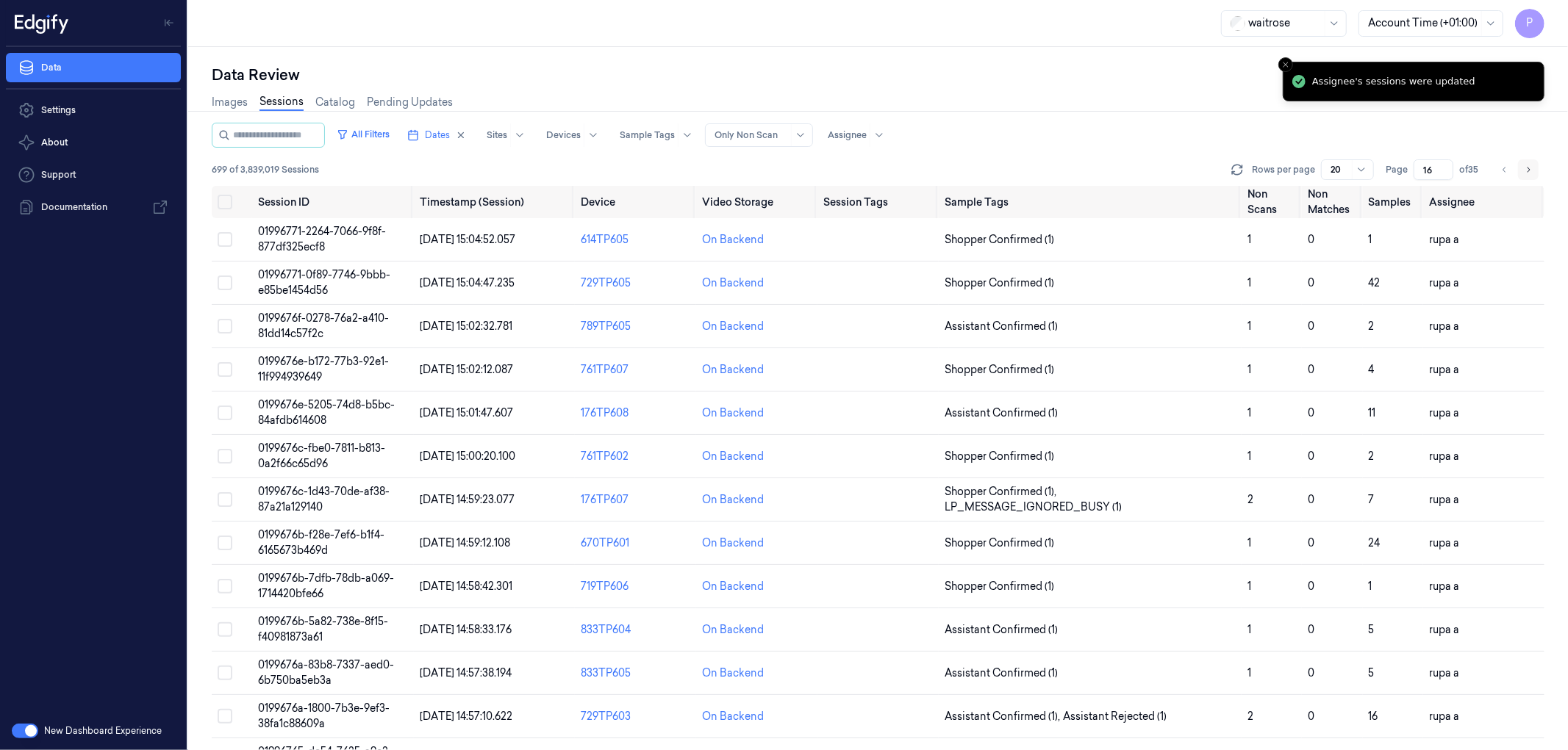
click at [1530, 171] on icon "Go to next page" at bounding box center [1528, 170] width 9 height 12
type input "17"
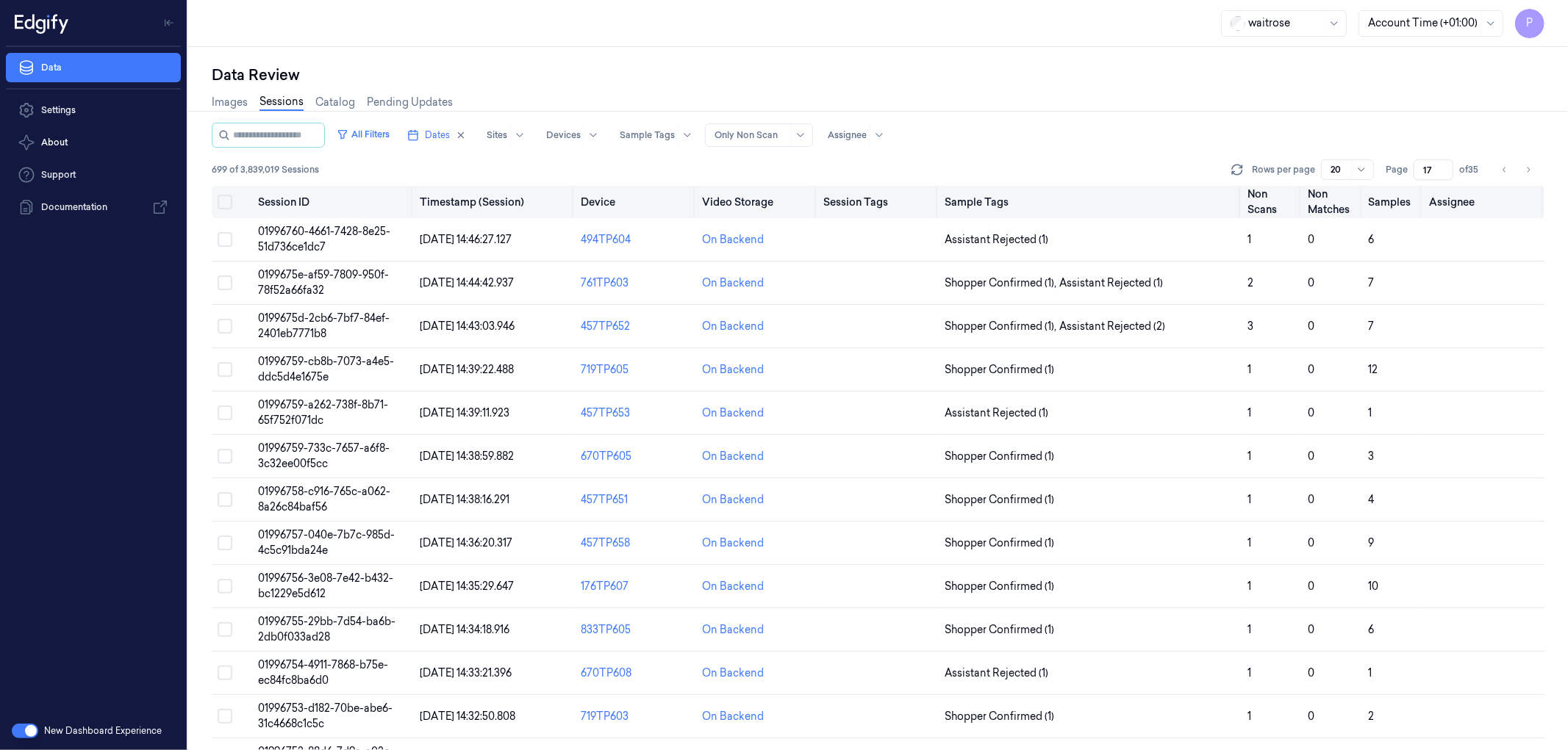
click at [225, 202] on button "Select all" at bounding box center [225, 201] width 14 height 14
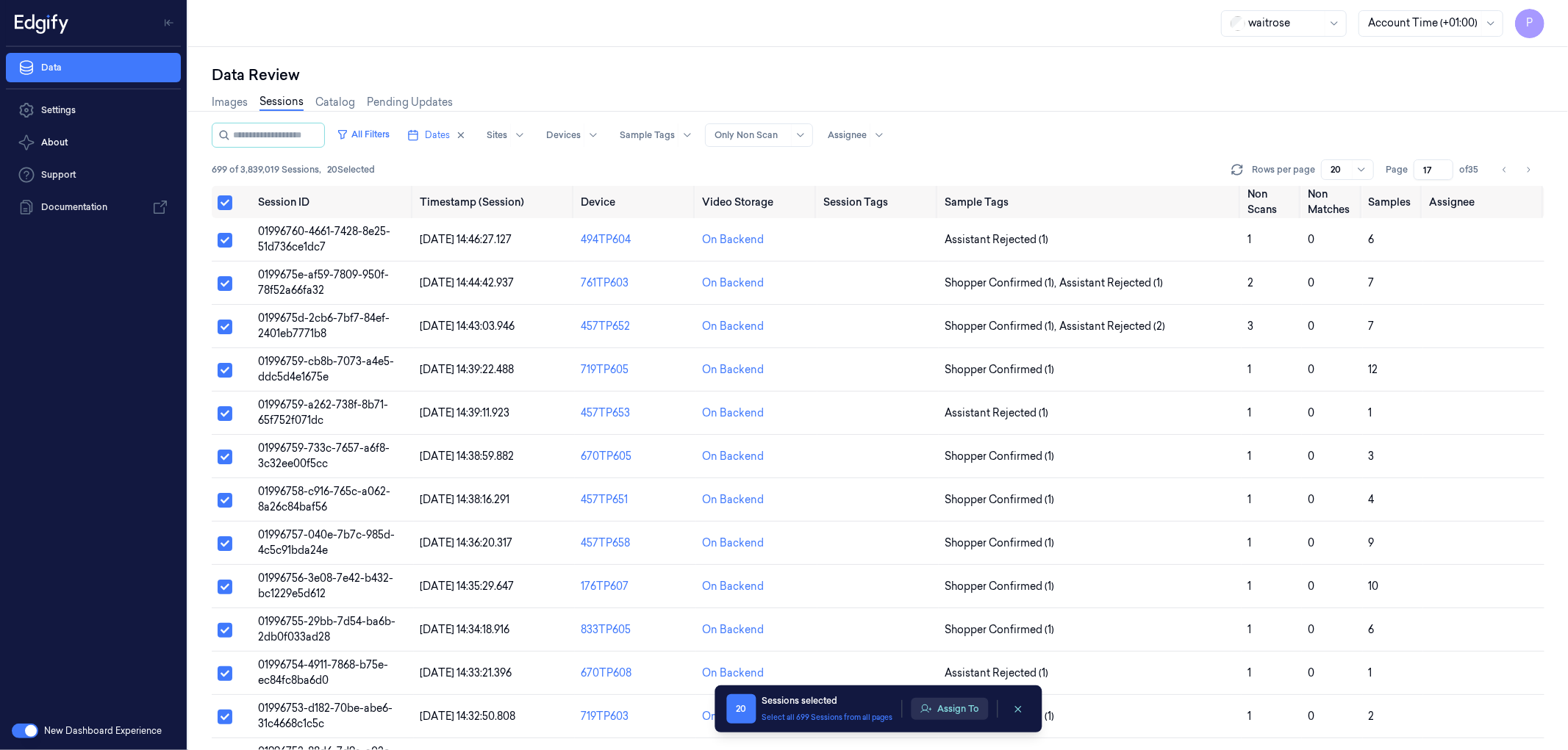
click at [952, 710] on button "Assign To" at bounding box center [950, 709] width 77 height 22
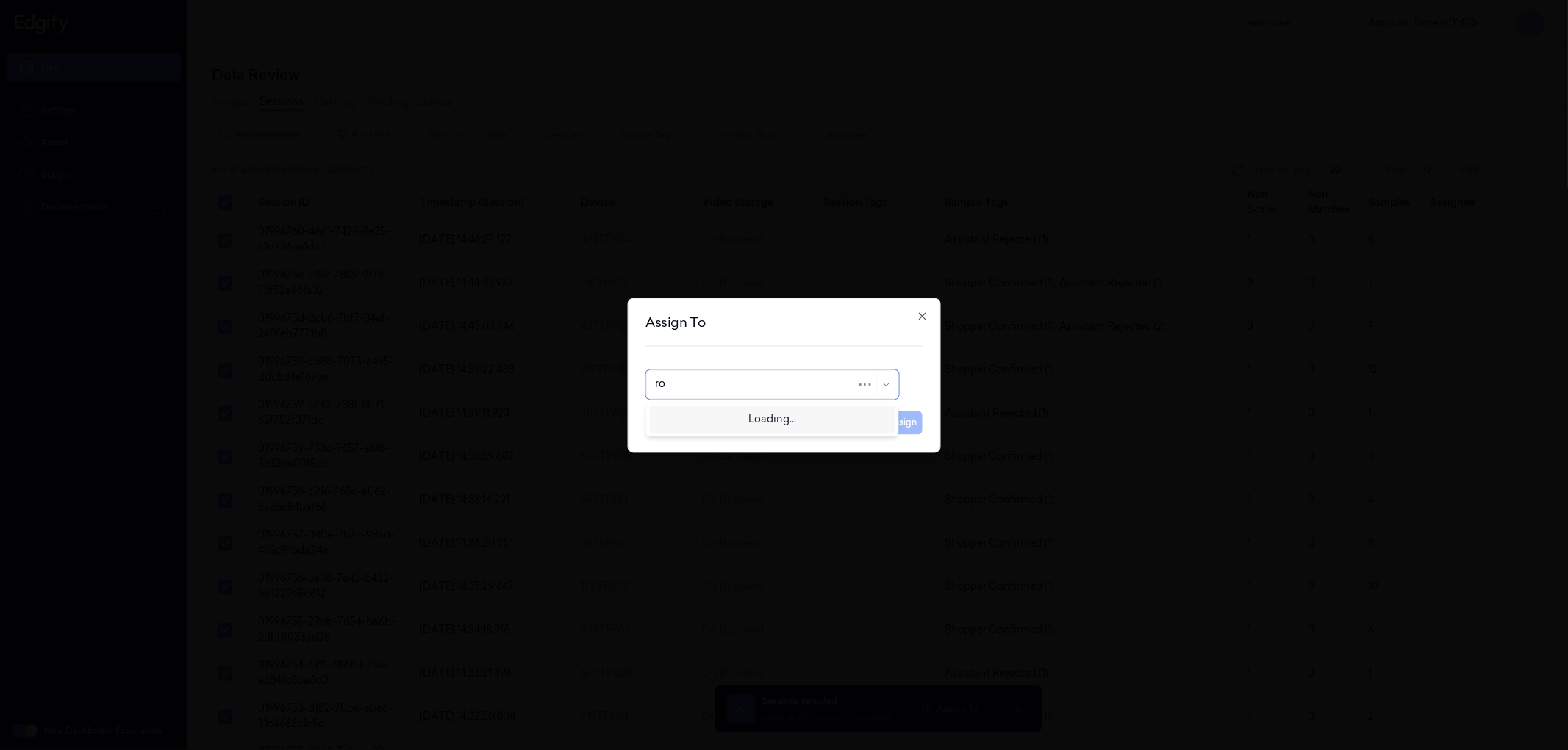
type input "roh"
click at [797, 423] on div "[PERSON_NAME]" at bounding box center [771, 417] width 233 height 15
click at [898, 423] on button "Assign" at bounding box center [903, 422] width 41 height 23
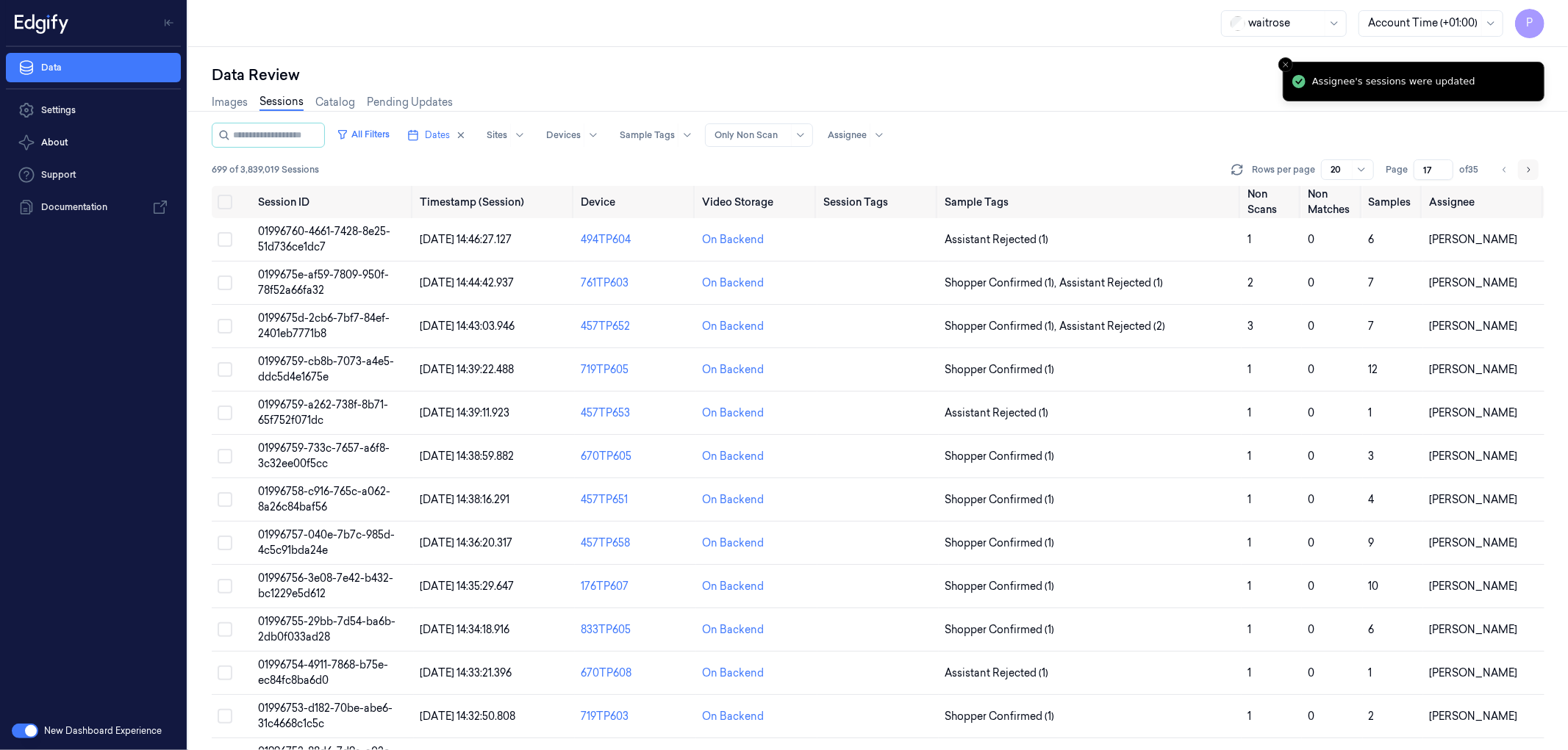
click at [1531, 169] on icon "Go to next page" at bounding box center [1528, 170] width 9 height 12
type input "18"
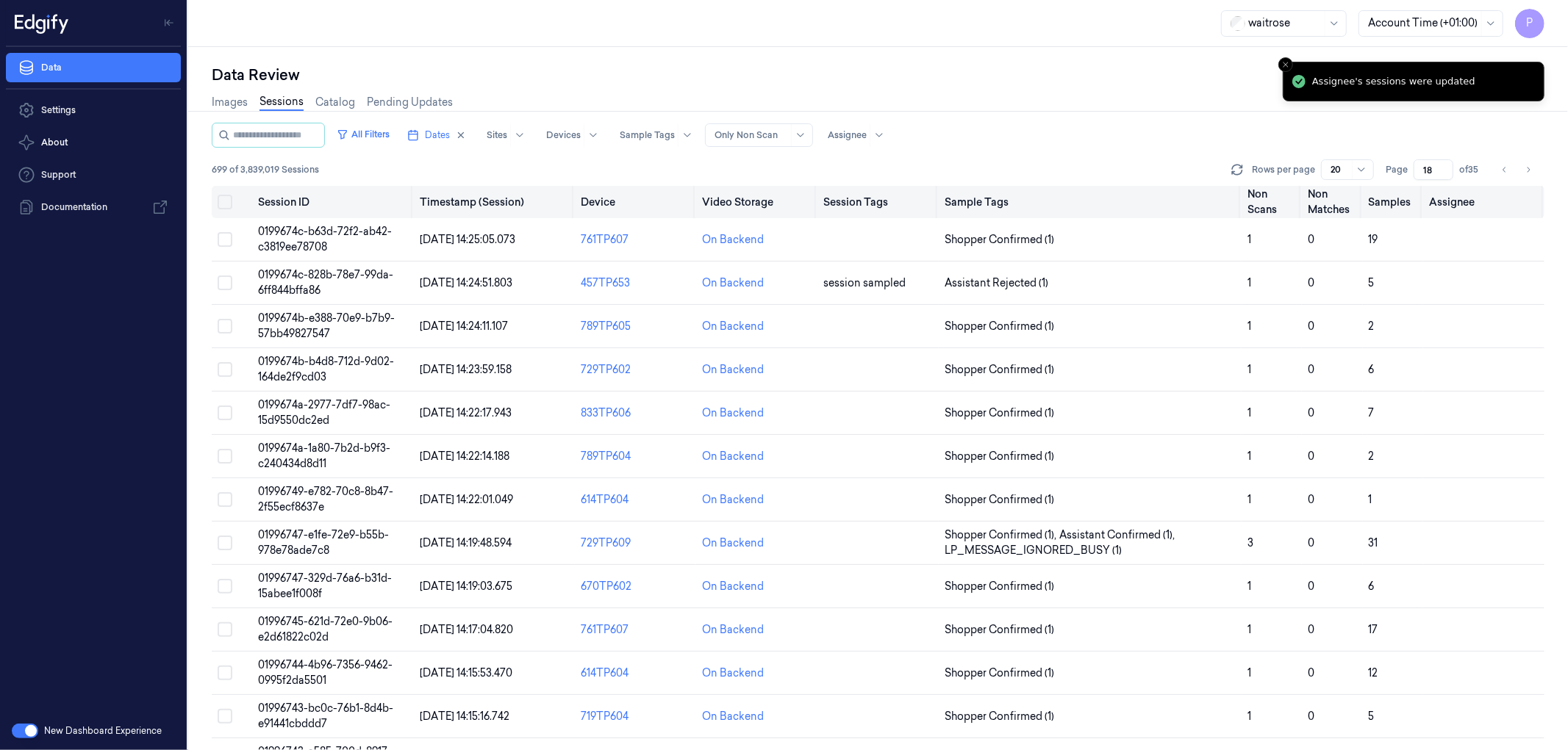
click at [228, 202] on button "Select all" at bounding box center [225, 201] width 14 height 14
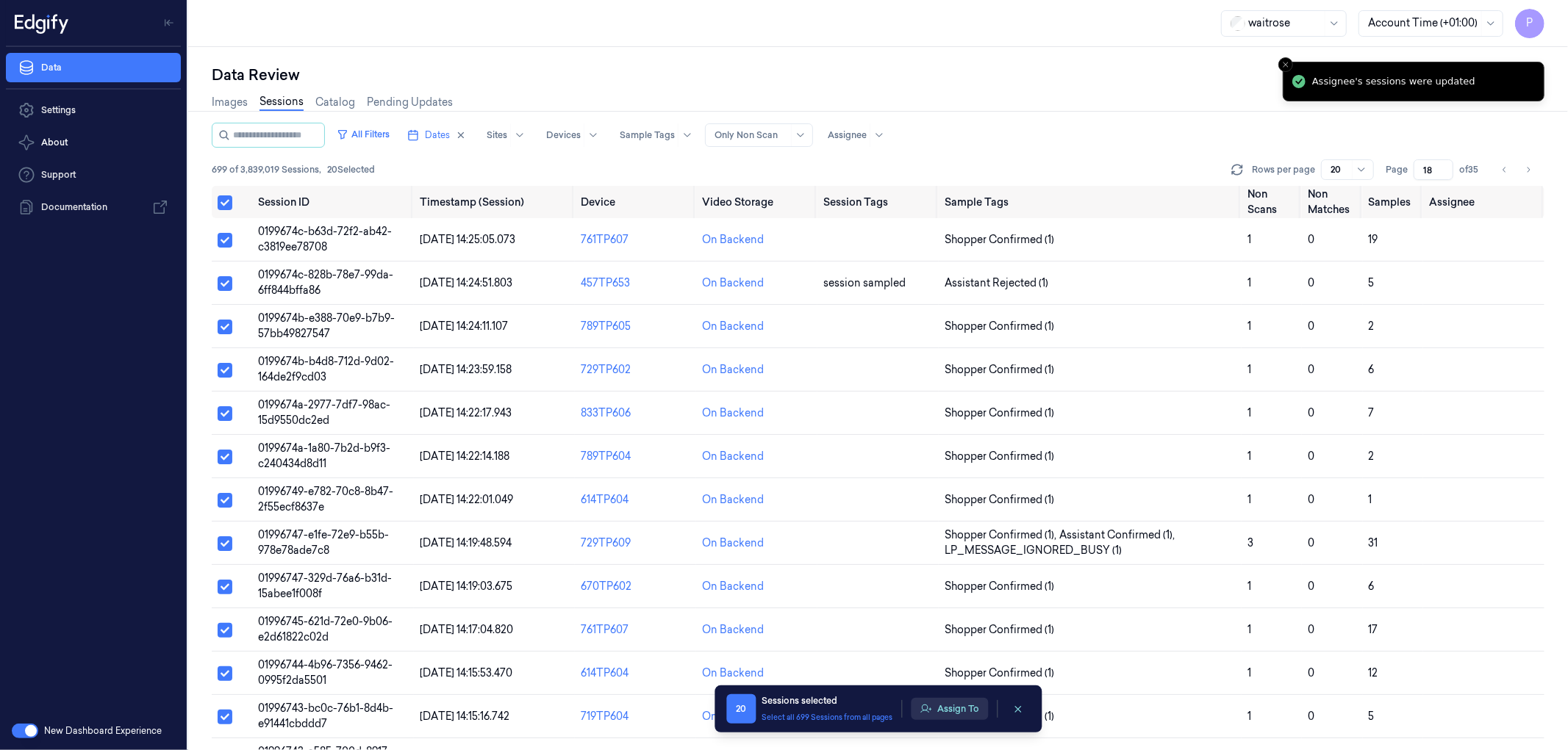
click at [942, 713] on button "Assign To" at bounding box center [950, 709] width 77 height 22
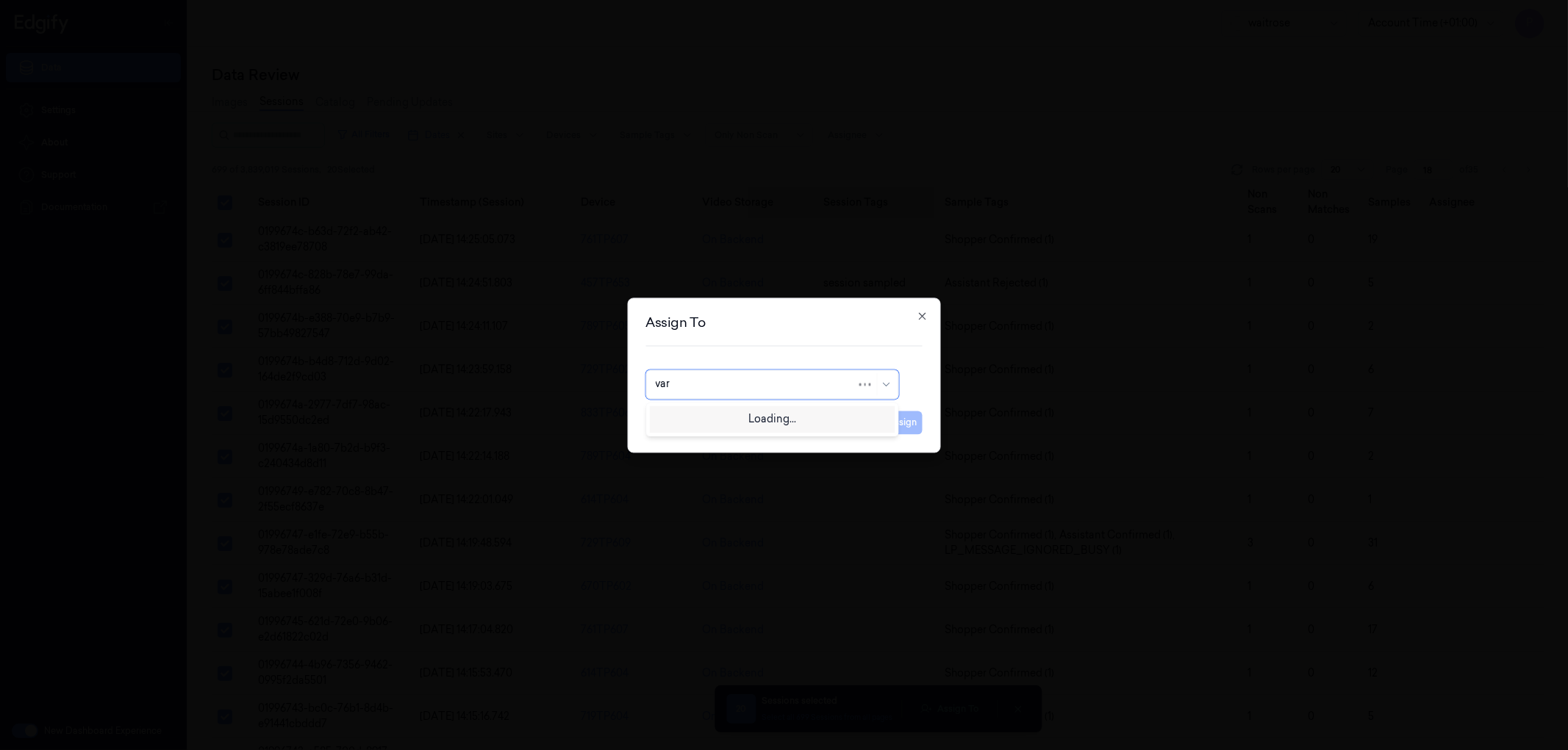
type input "vars"
click at [726, 438] on div "[PERSON_NAME] g" at bounding box center [771, 442] width 233 height 15
click at [902, 423] on button "Assign" at bounding box center [903, 422] width 41 height 23
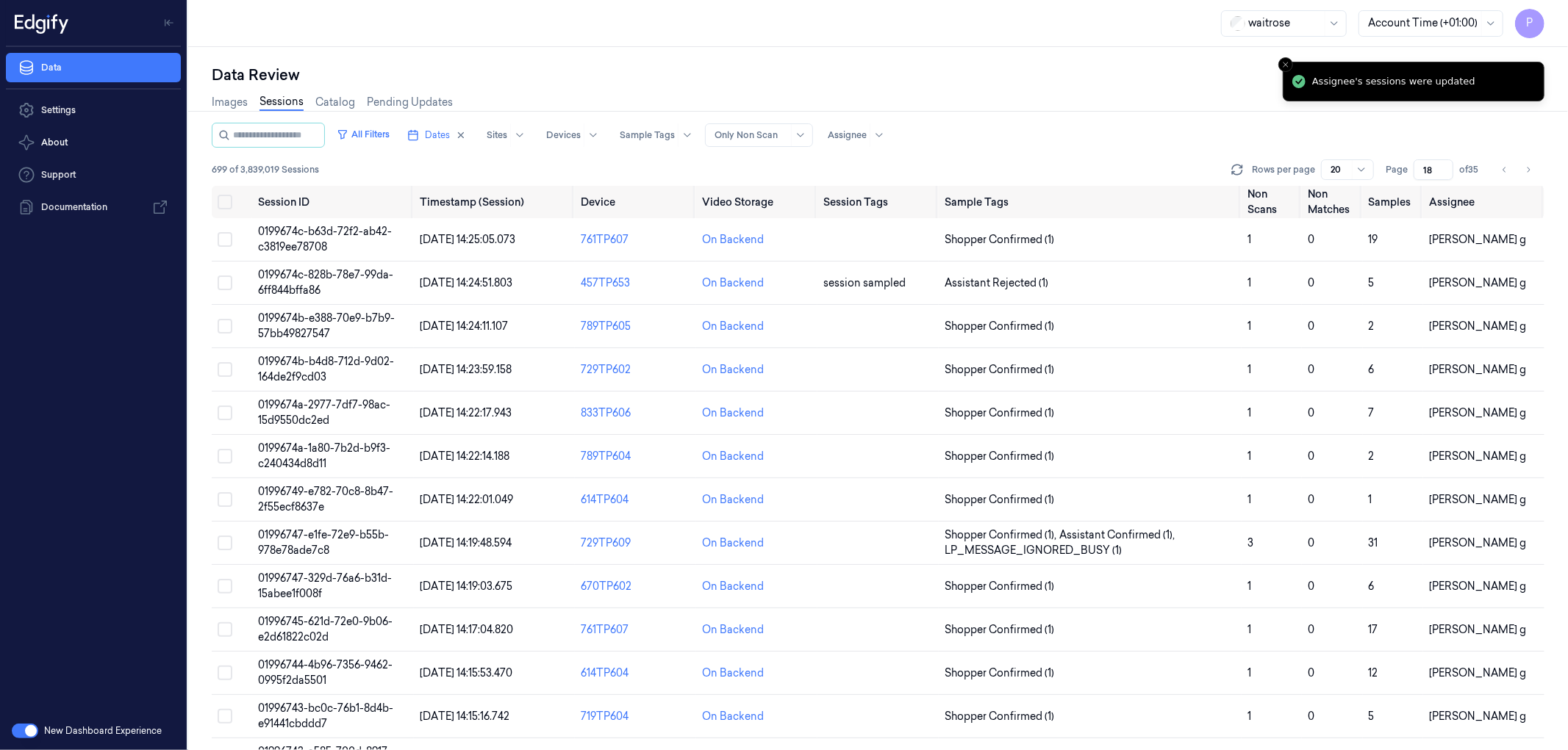
click at [1134, 85] on div "Images Sessions Catalog Pending Updates" at bounding box center [879, 103] width 1333 height 38
